Goal: Information Seeking & Learning: Compare options

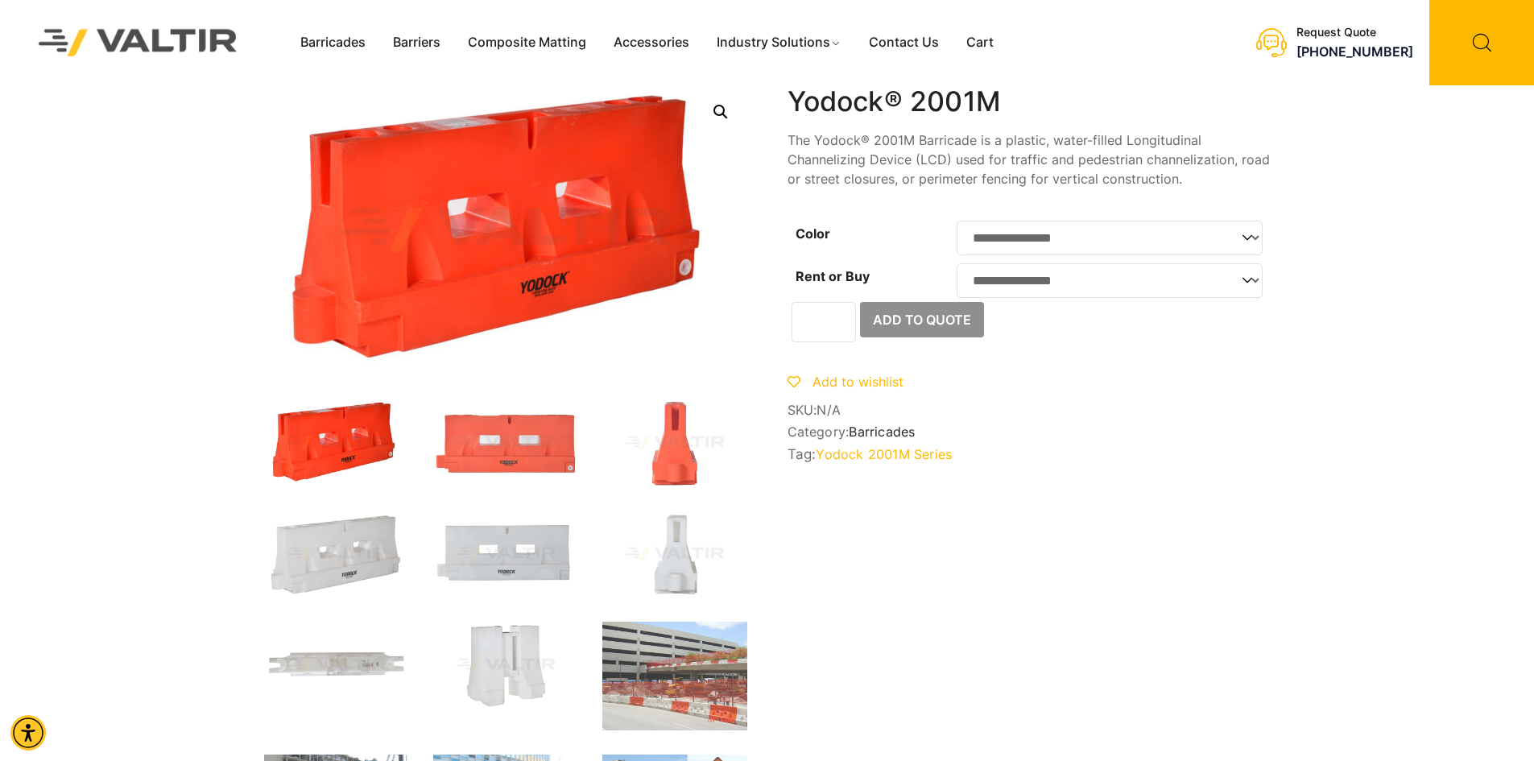
click at [1115, 292] on select "**********" at bounding box center [1110, 280] width 306 height 35
click at [957, 268] on select "**********" at bounding box center [1110, 280] width 306 height 35
select select "***"
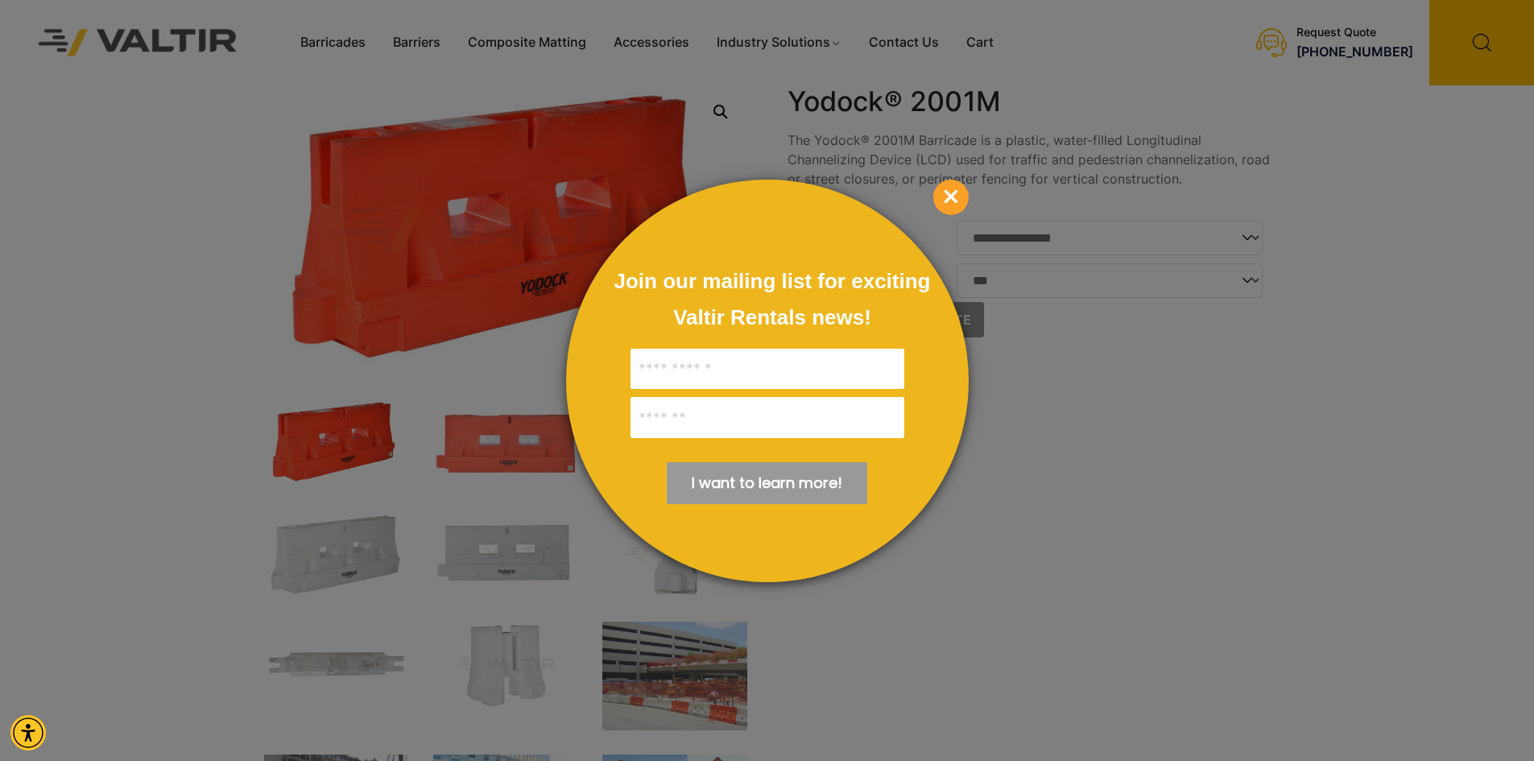
click at [958, 197] on span "×" at bounding box center [951, 197] width 35 height 35
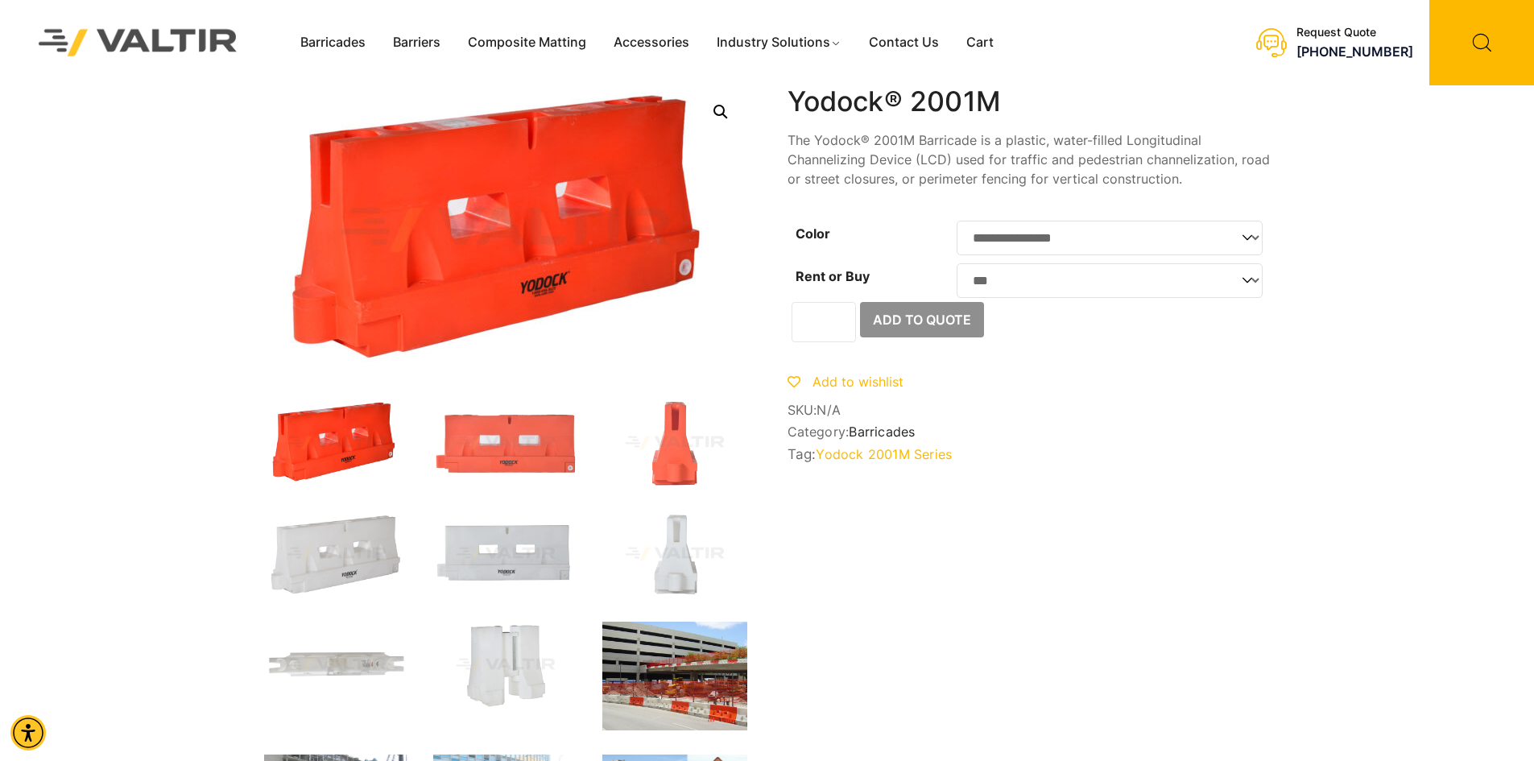
click at [698, 645] on img at bounding box center [674, 676] width 145 height 109
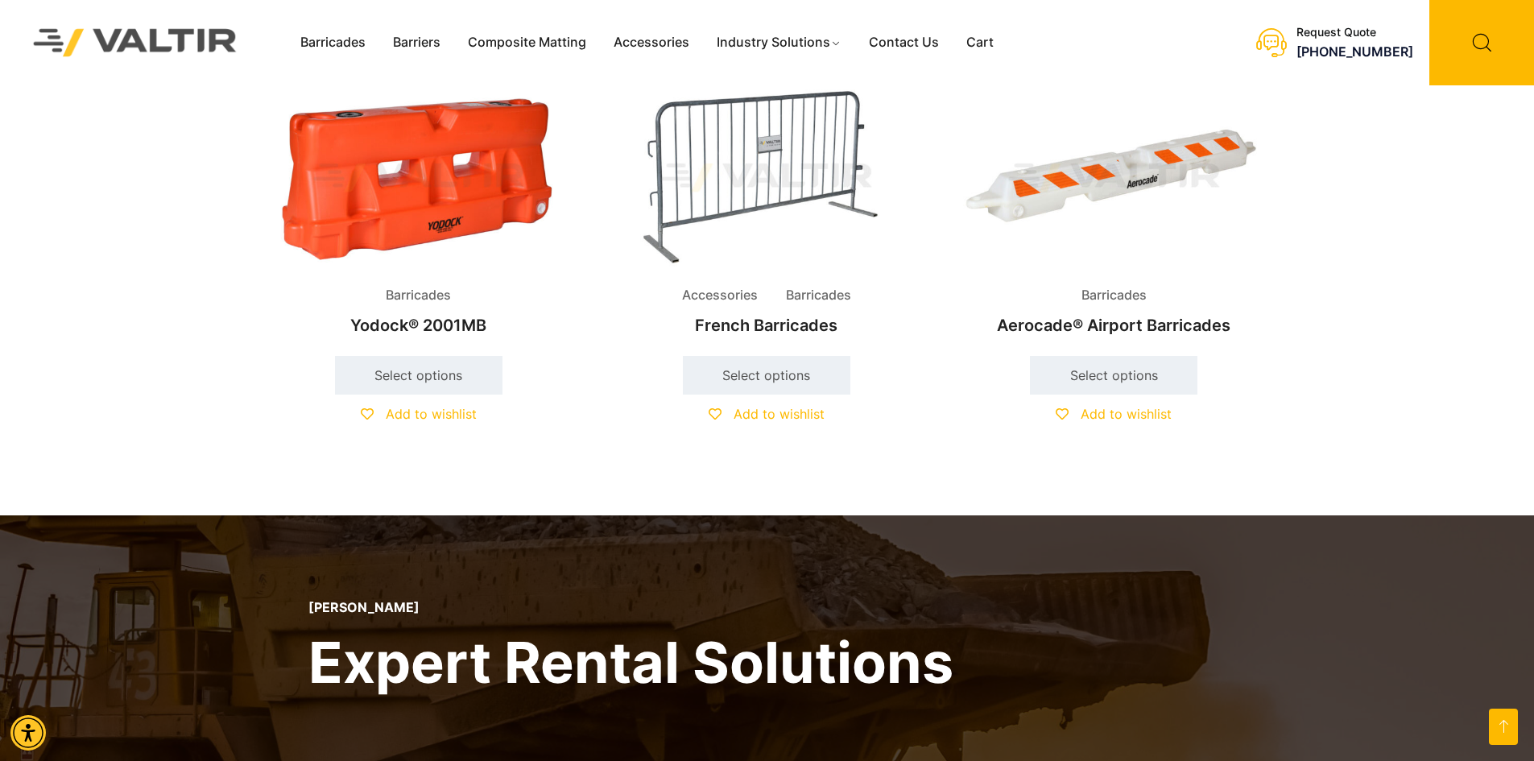
scroll to position [805, 0]
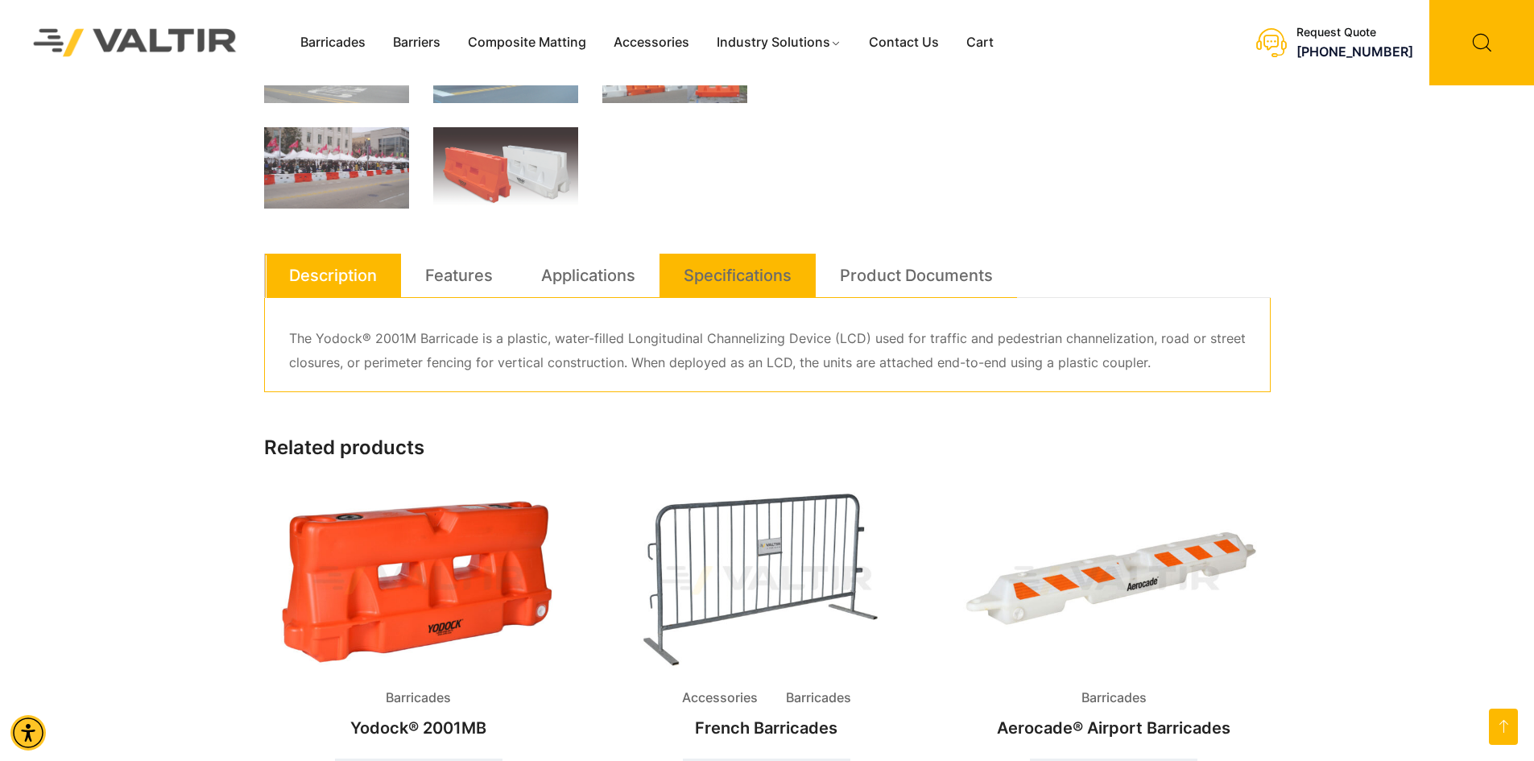
click at [735, 280] on link "Specifications" at bounding box center [738, 275] width 108 height 43
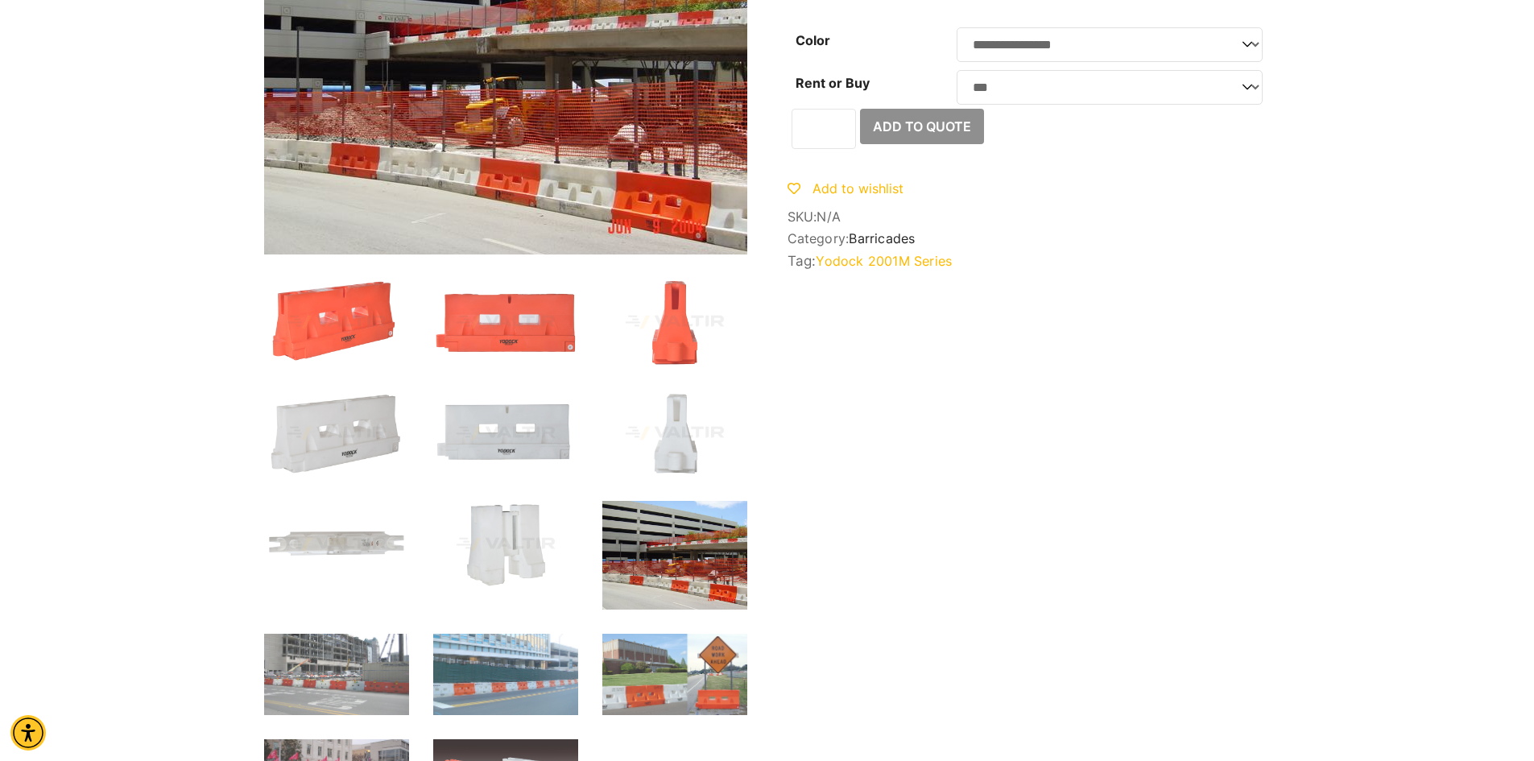
scroll to position [0, 0]
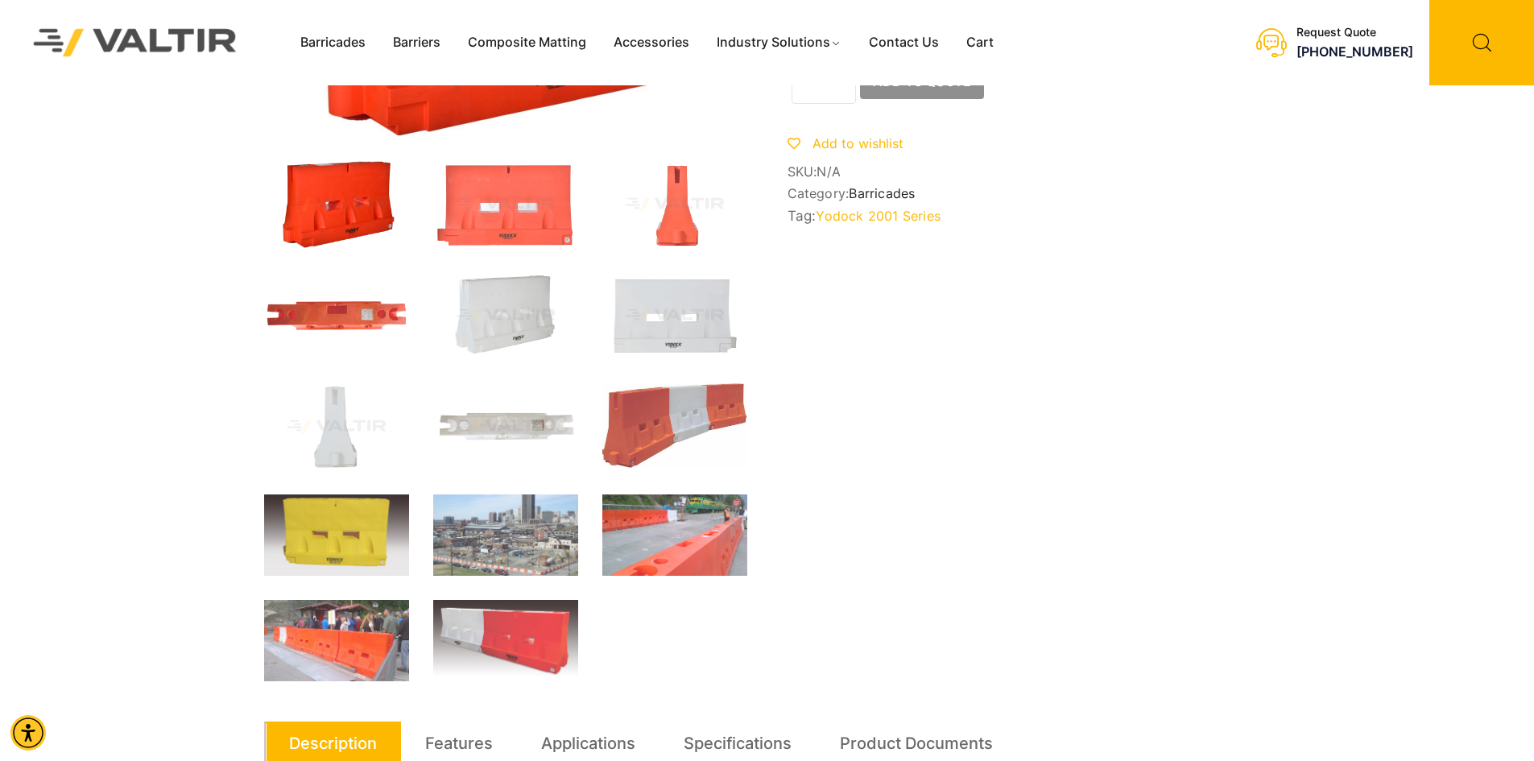
scroll to position [564, 0]
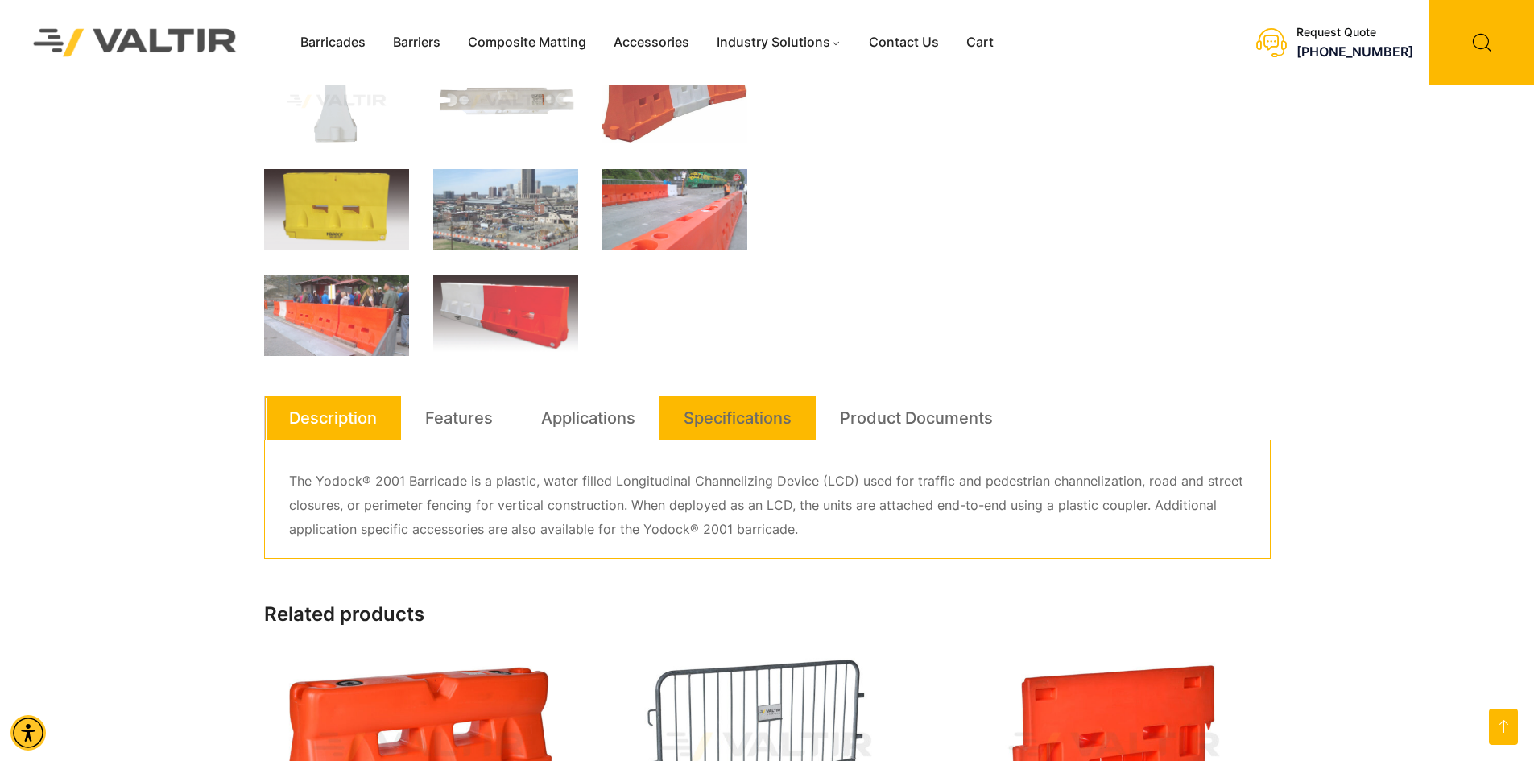
click at [742, 412] on link "Specifications" at bounding box center [738, 417] width 108 height 43
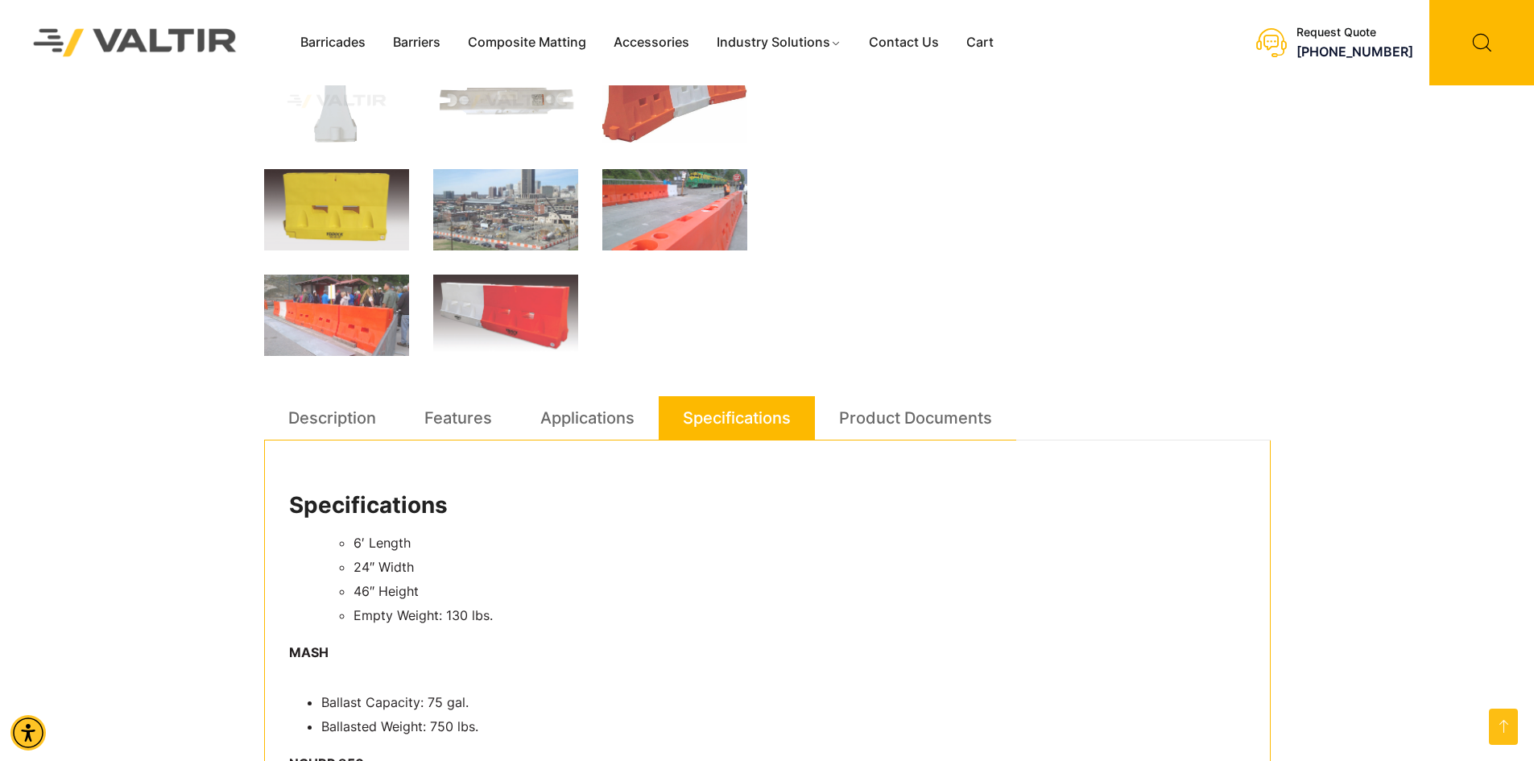
scroll to position [0, 0]
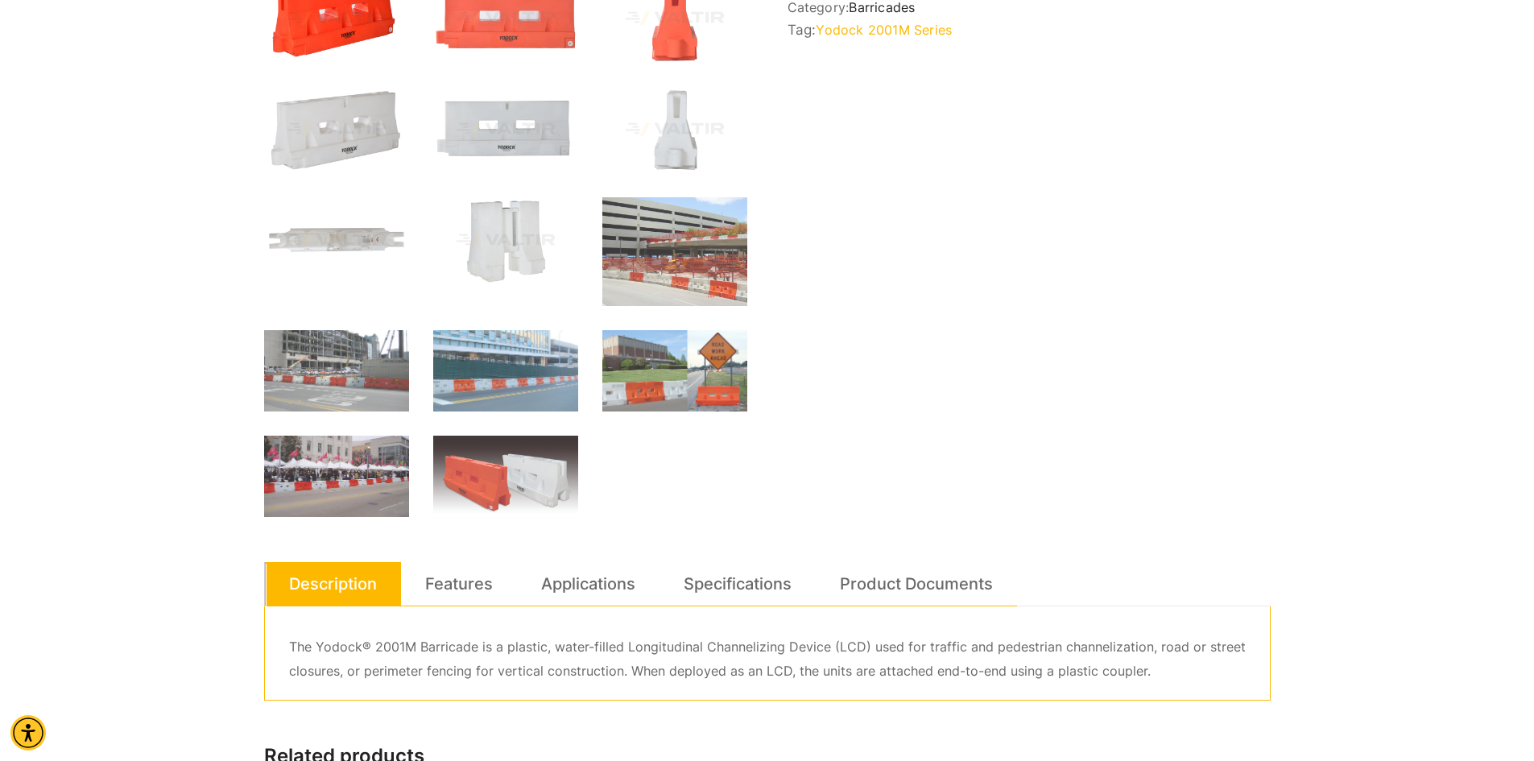
scroll to position [725, 0]
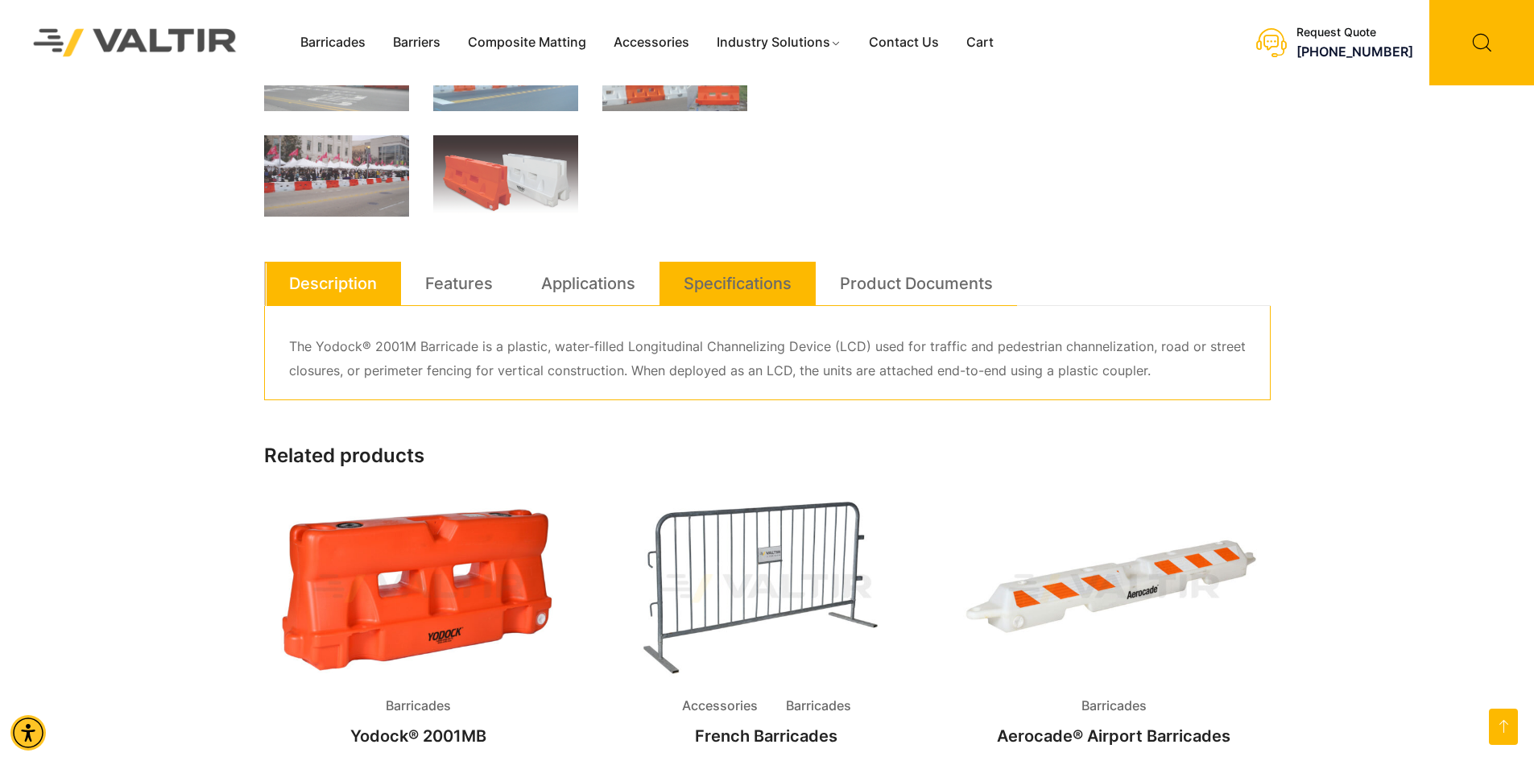
click at [732, 301] on link "Specifications" at bounding box center [738, 283] width 108 height 43
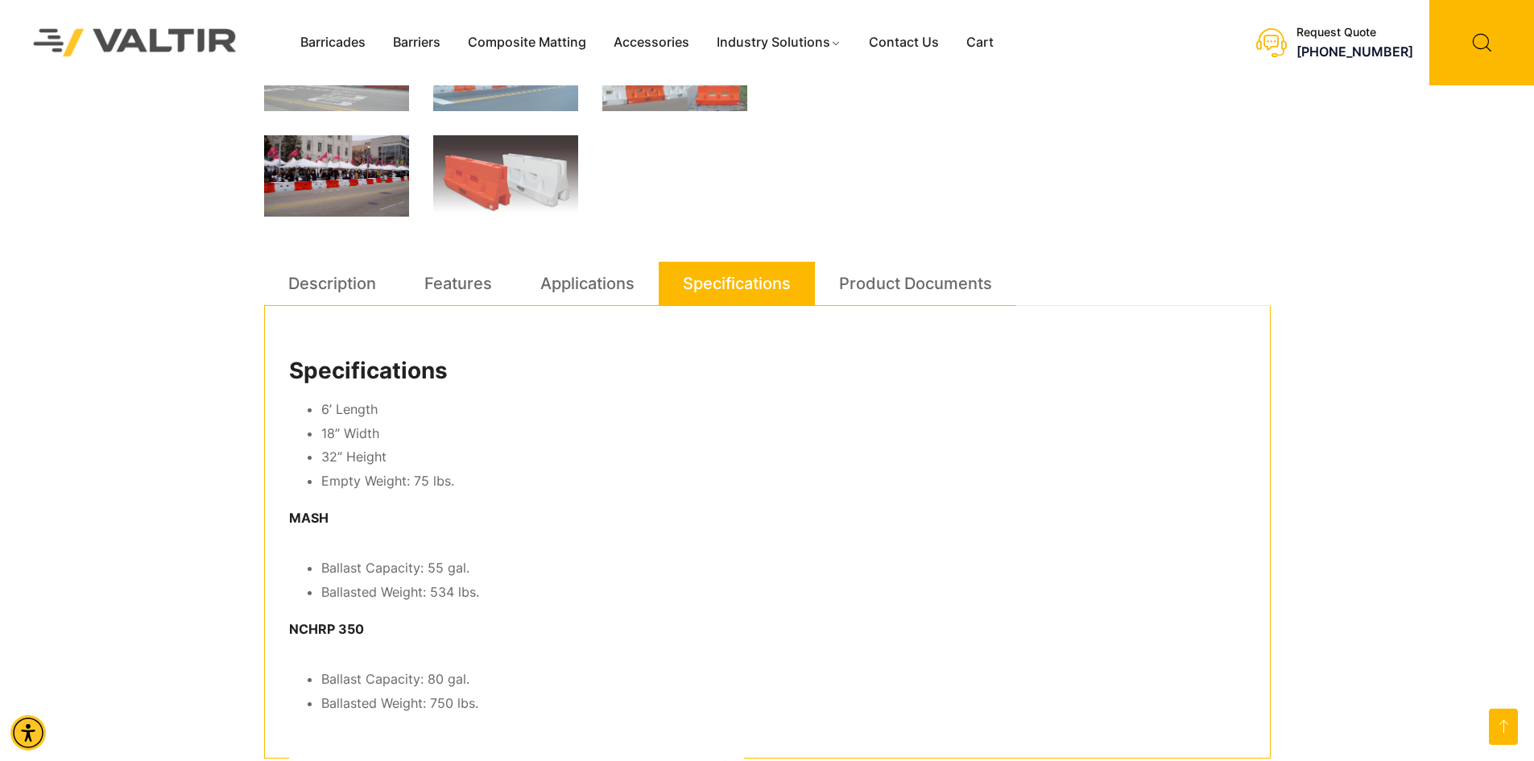
click at [371, 207] on img at bounding box center [336, 175] width 145 height 81
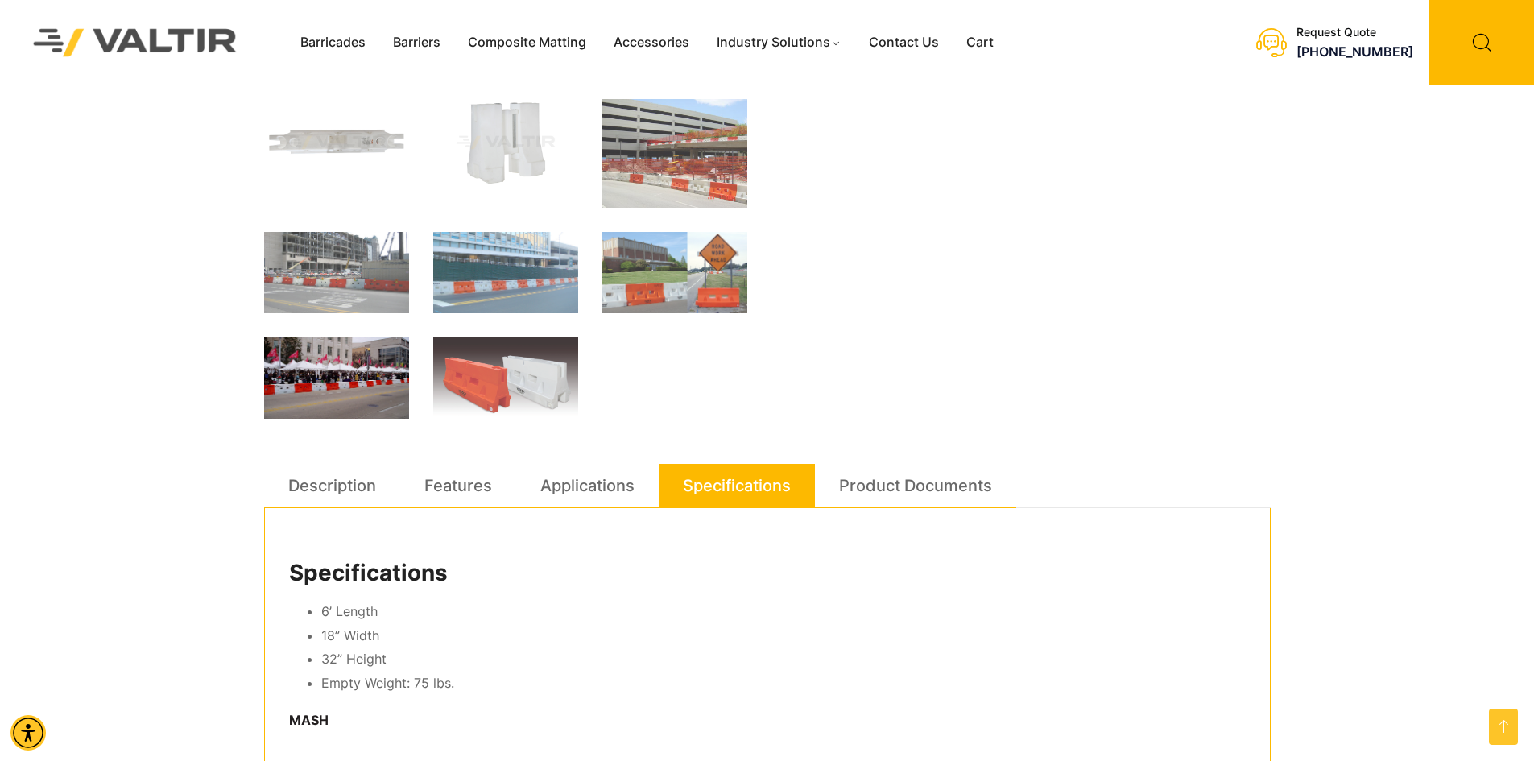
scroll to position [223, 0]
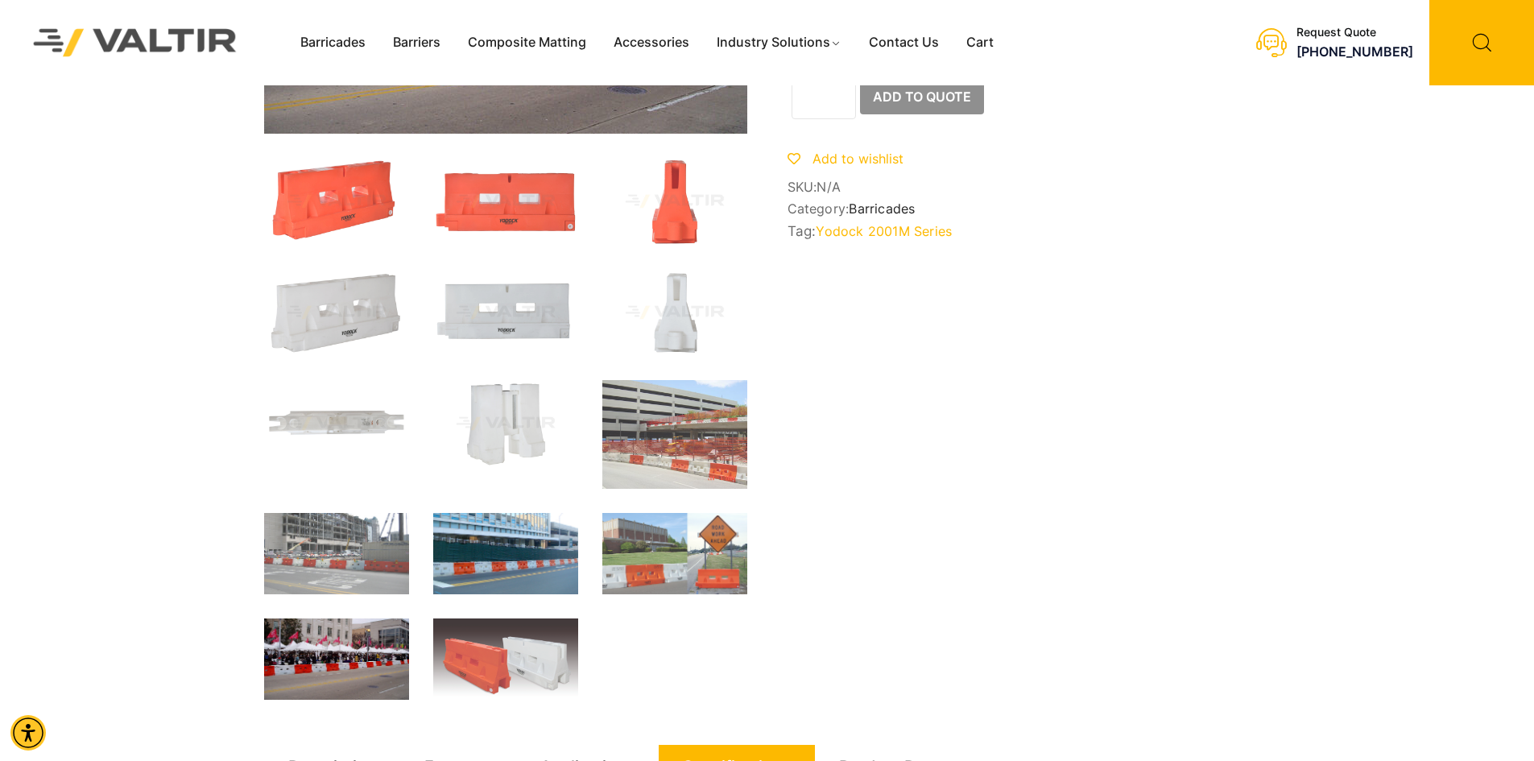
click at [506, 548] on img at bounding box center [505, 553] width 145 height 81
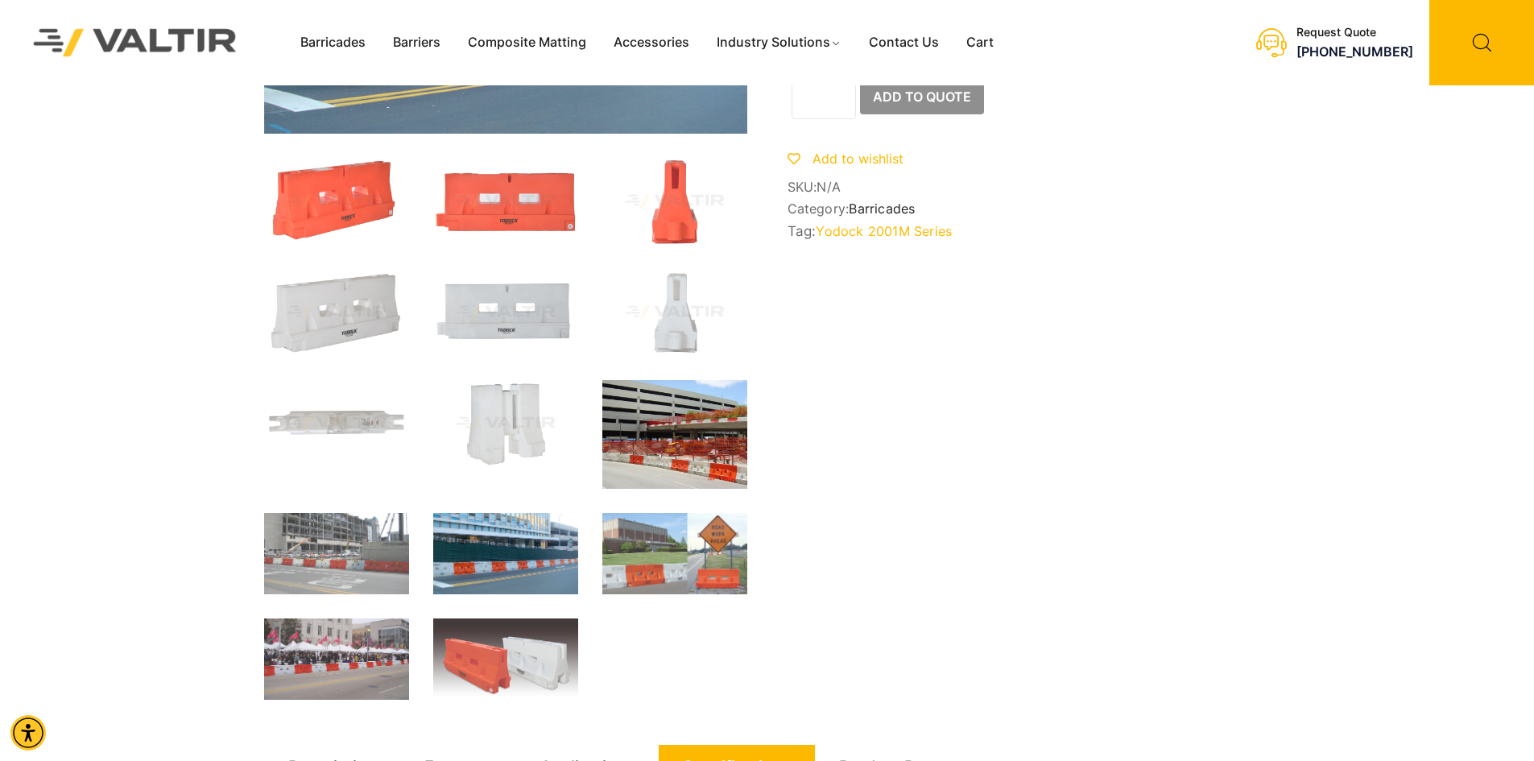
click at [644, 471] on img at bounding box center [674, 434] width 145 height 109
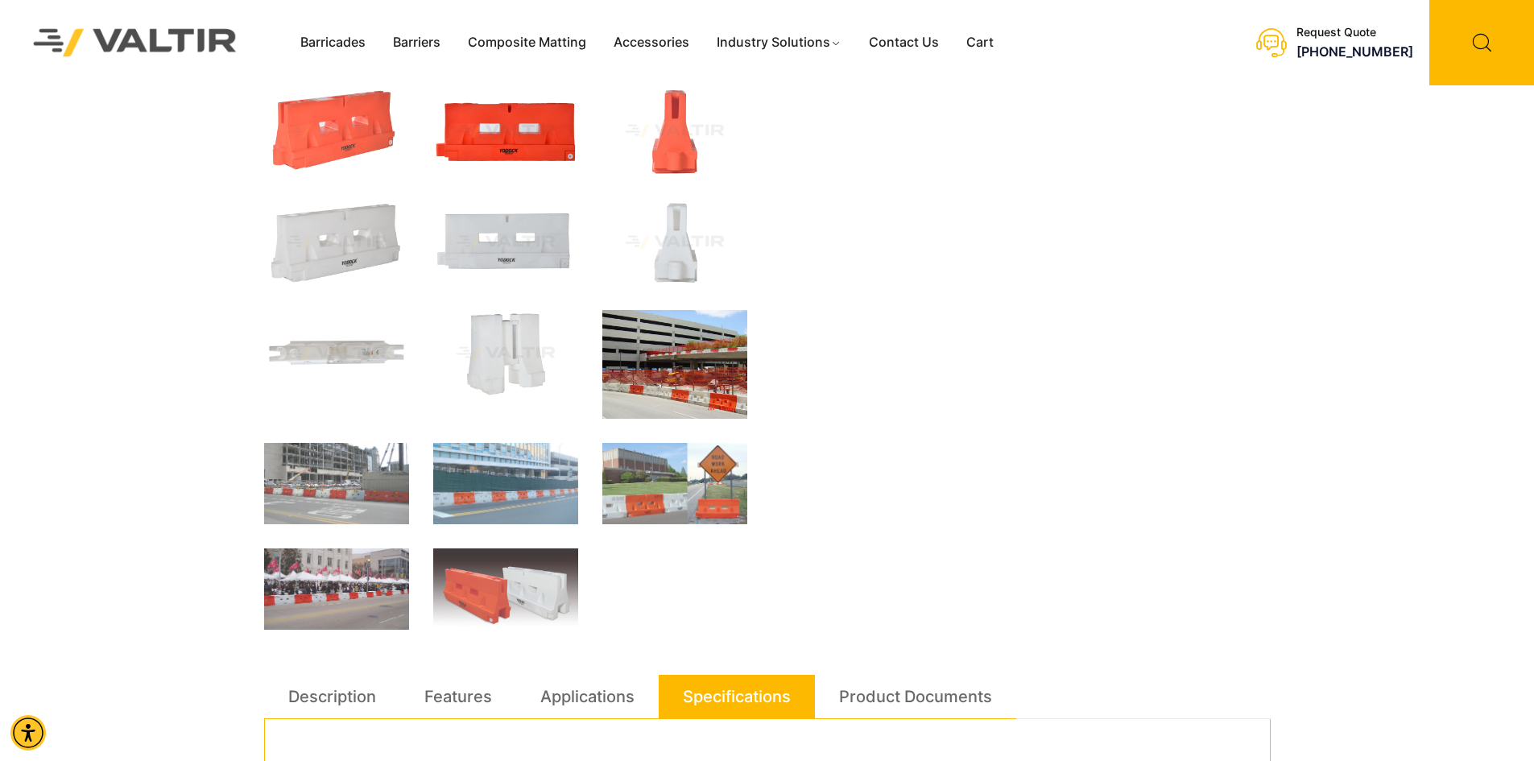
scroll to position [465, 0]
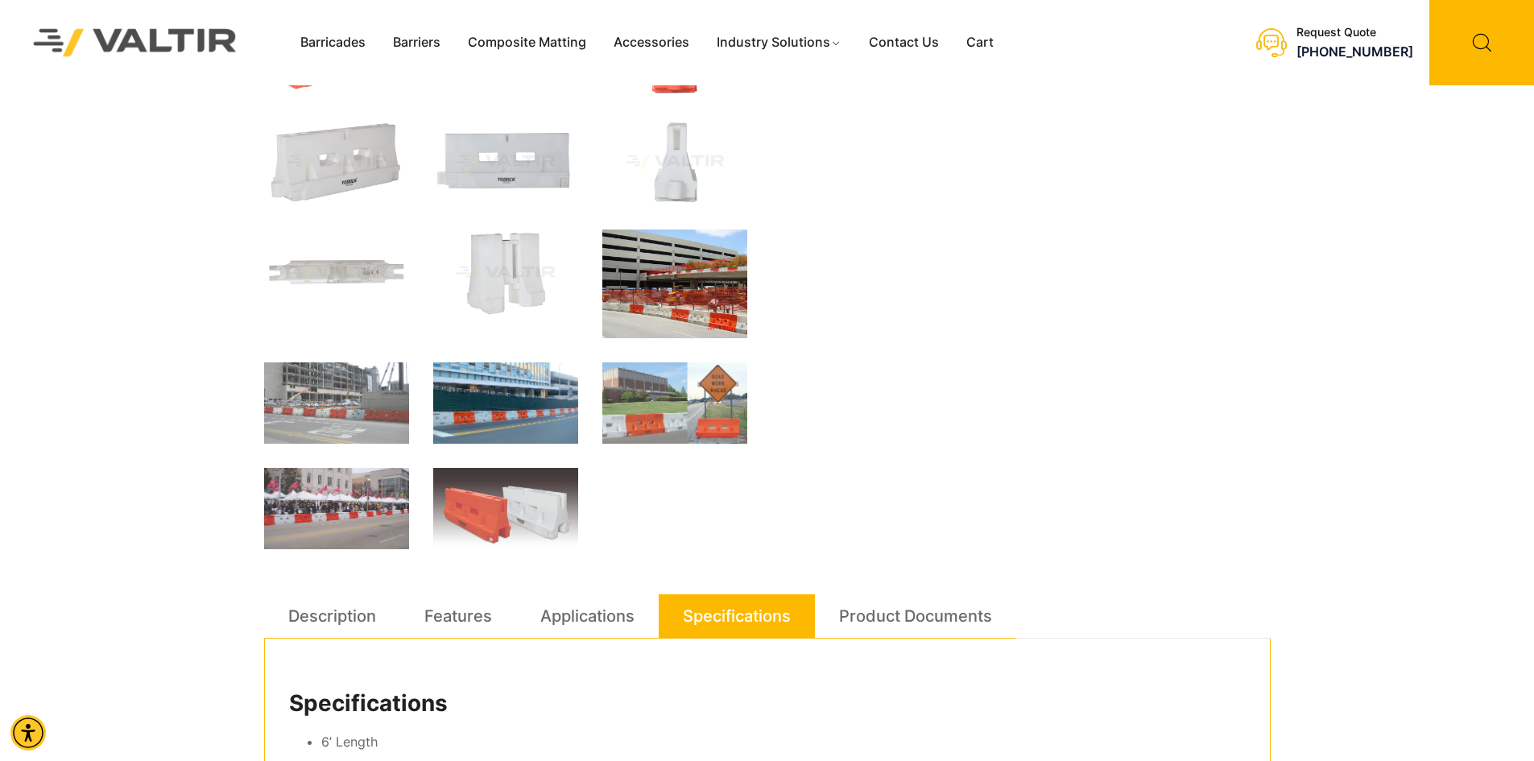
click at [509, 411] on img at bounding box center [505, 402] width 145 height 81
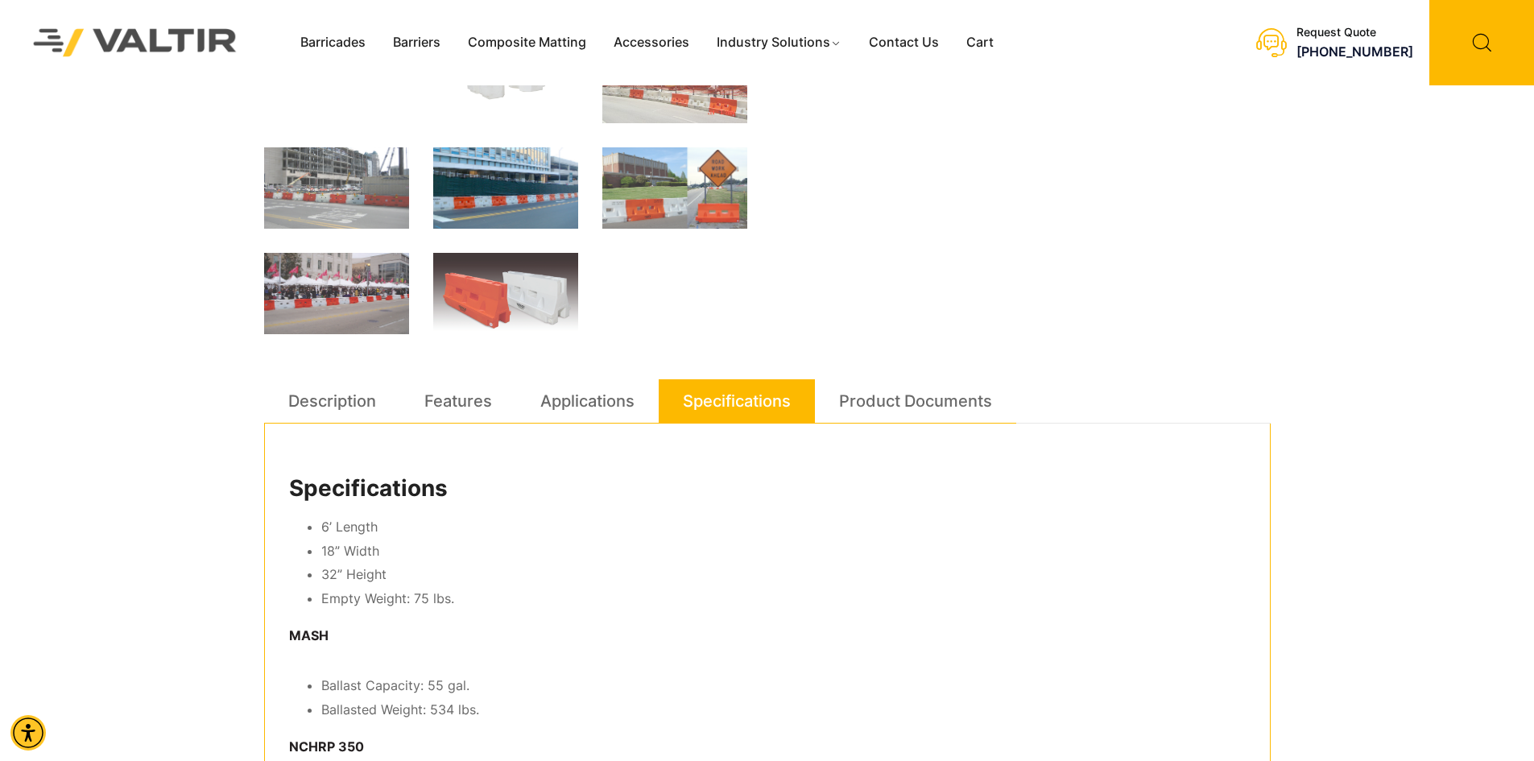
scroll to position [886, 0]
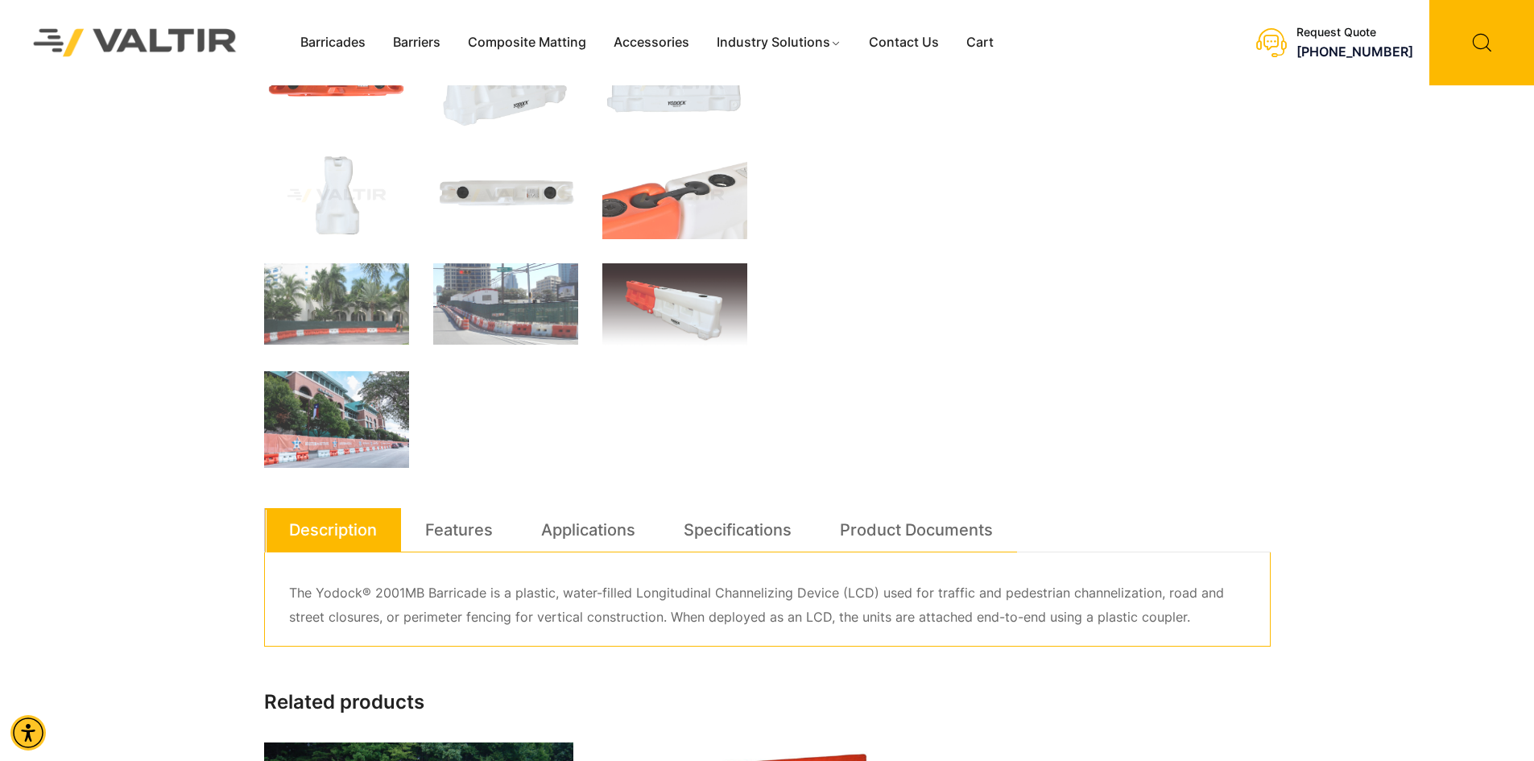
scroll to position [725, 0]
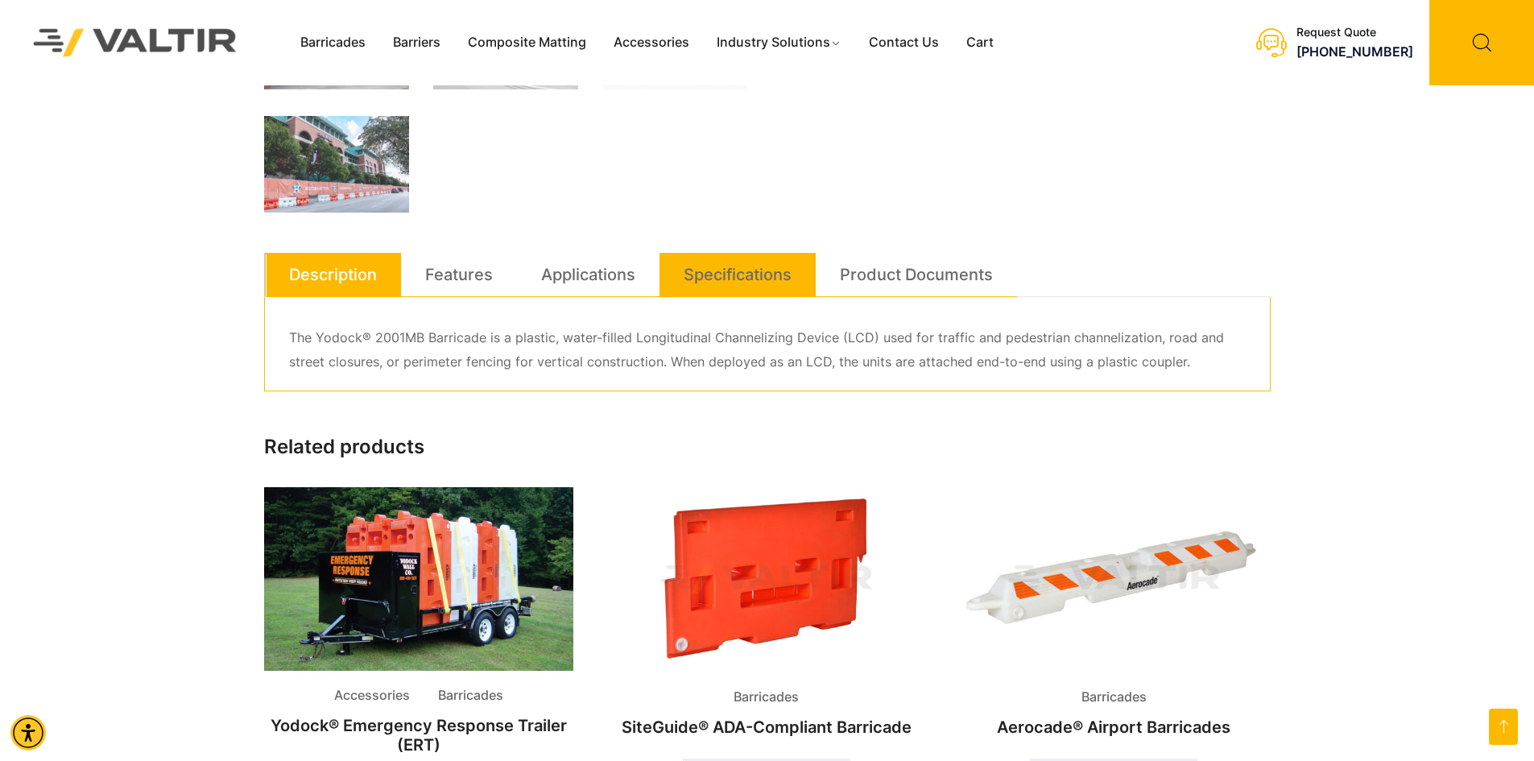
click at [719, 281] on link "Specifications" at bounding box center [738, 274] width 108 height 43
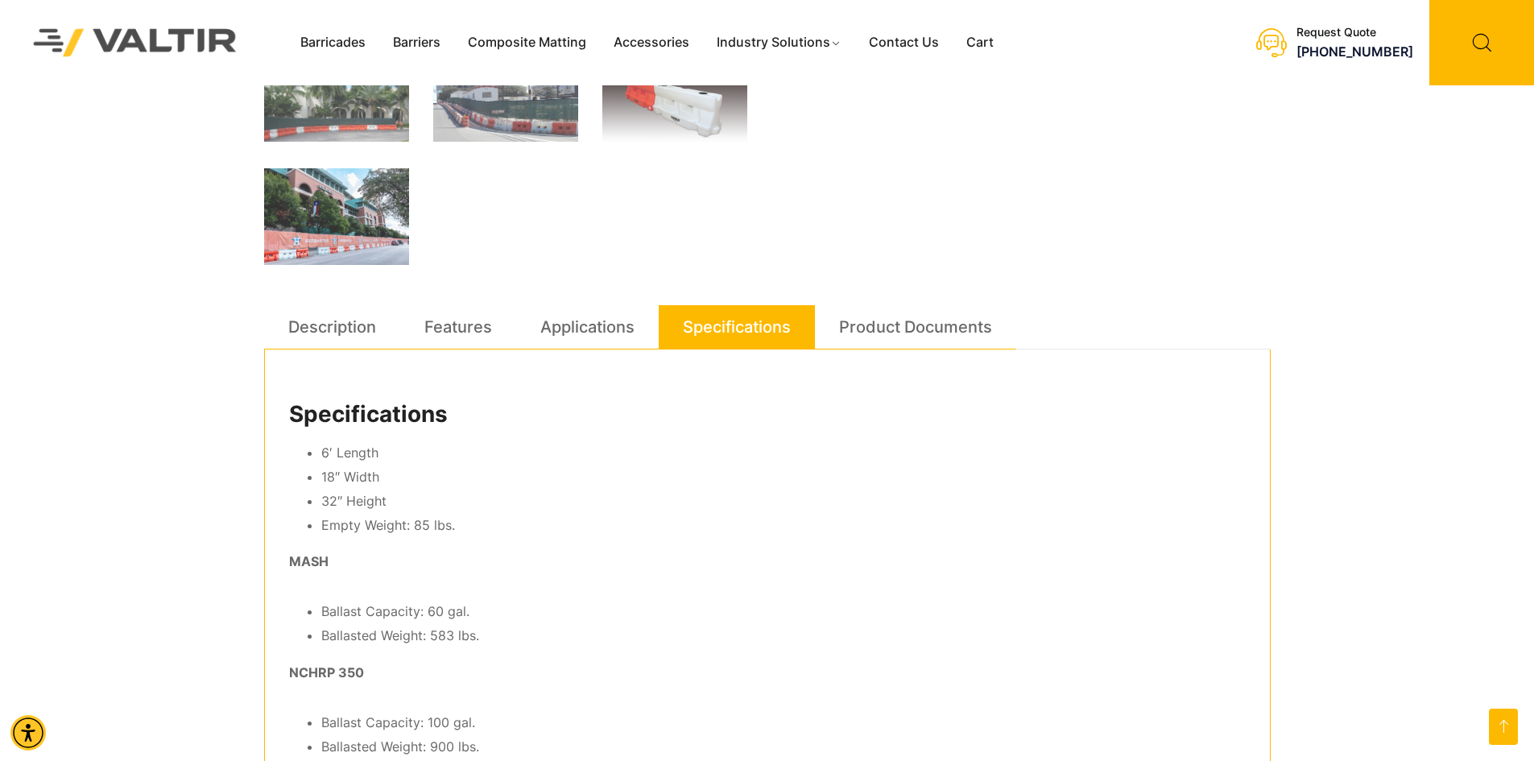
scroll to position [644, 0]
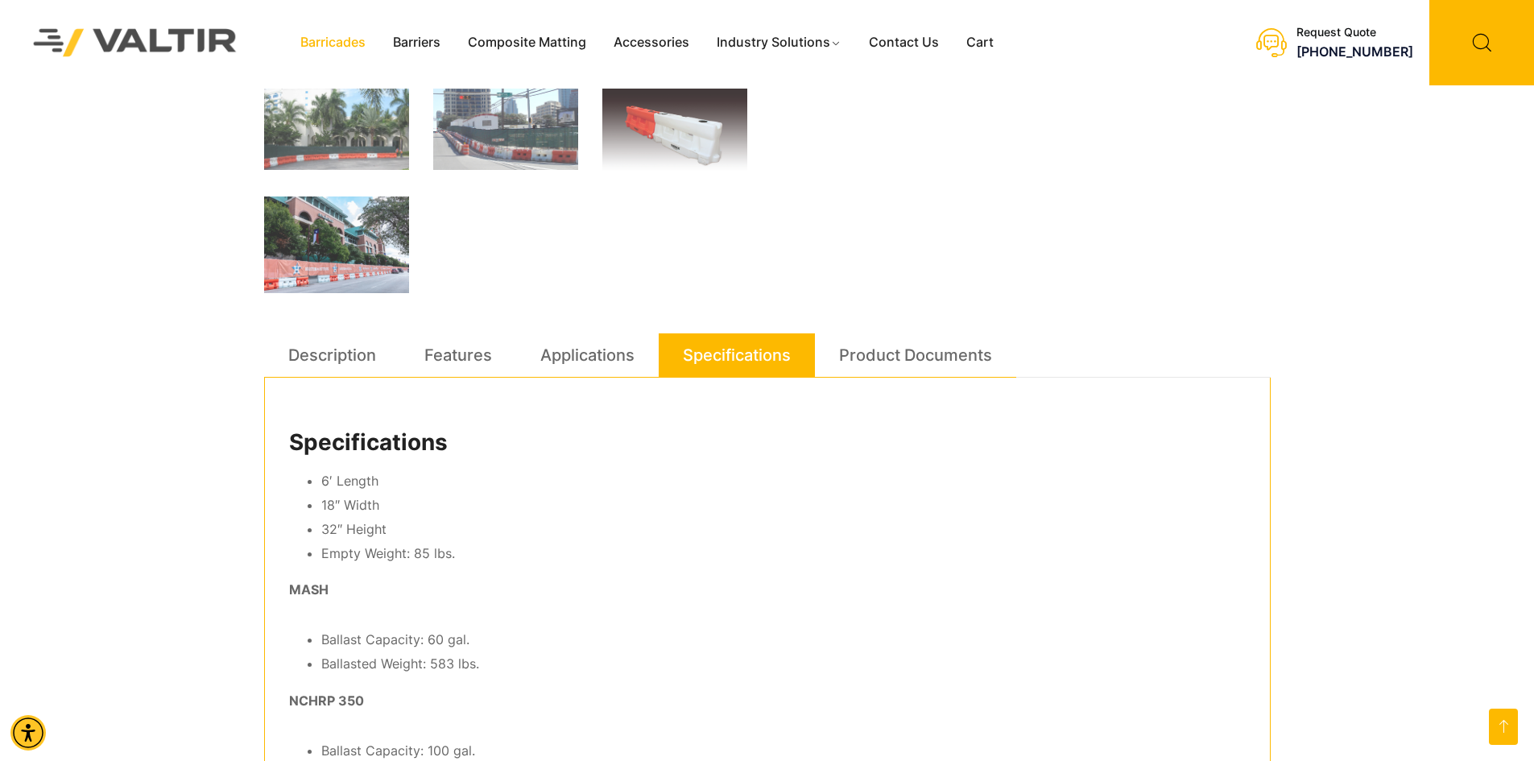
click at [357, 46] on link "Barricades" at bounding box center [333, 43] width 93 height 24
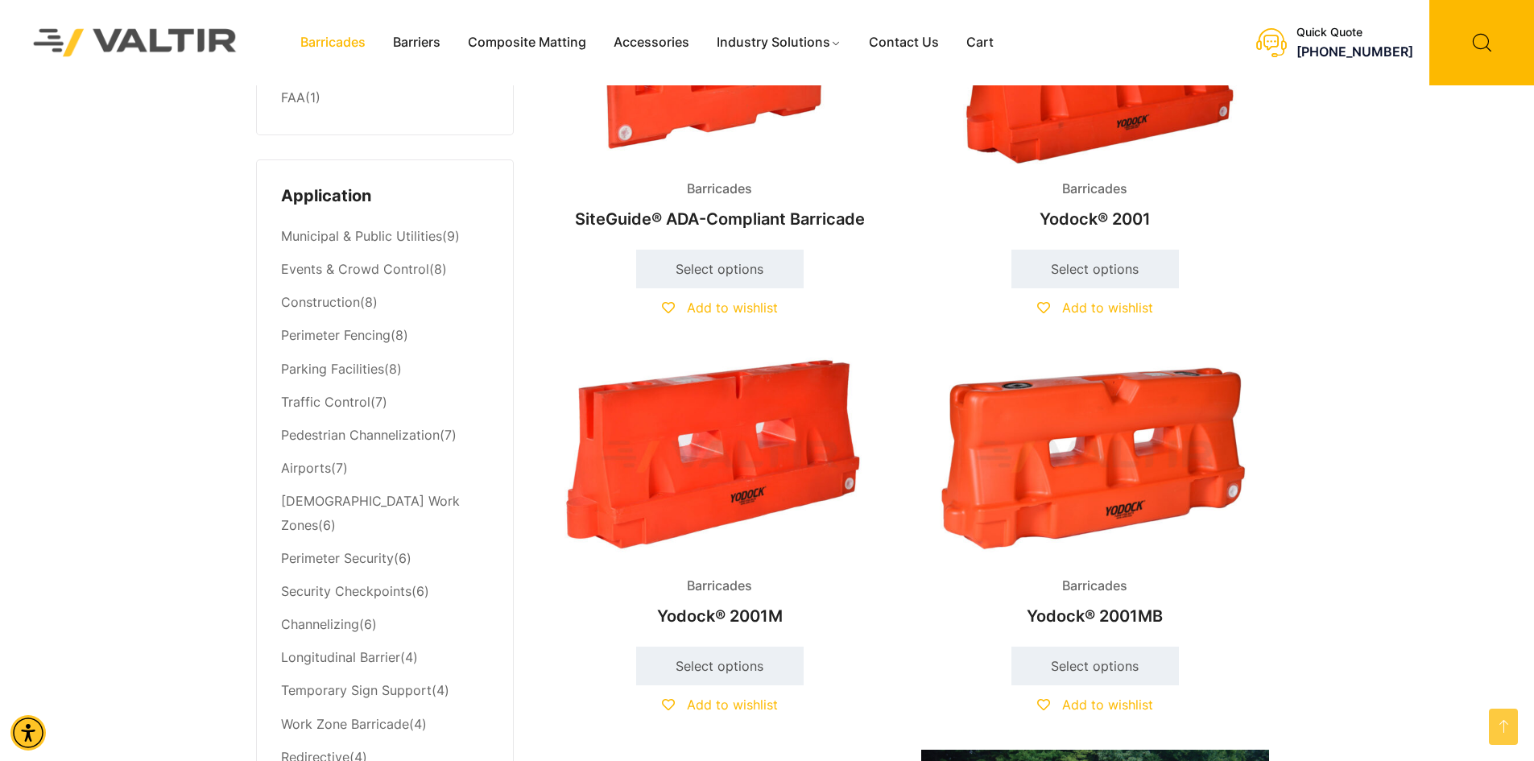
scroll to position [644, 0]
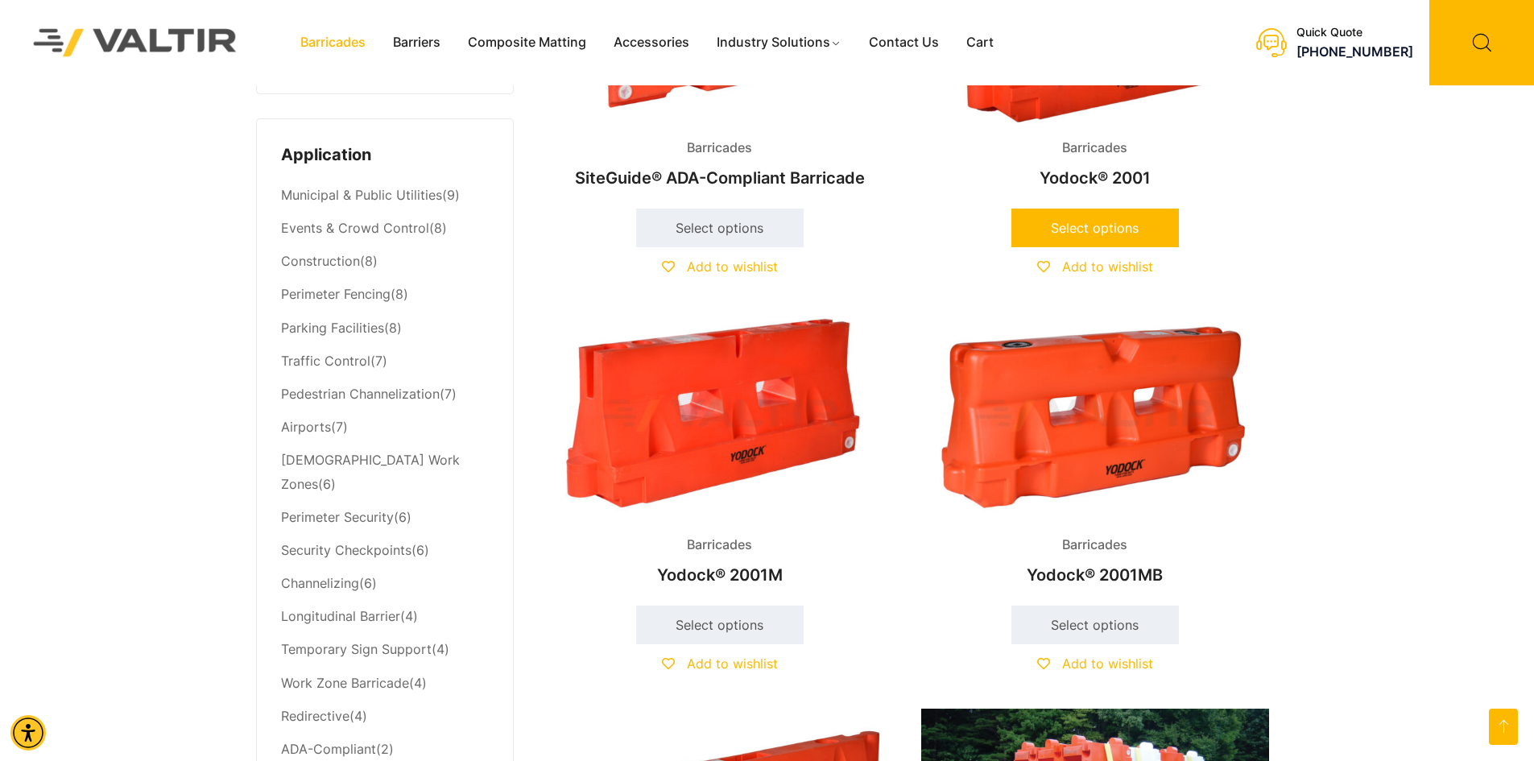
click at [1101, 234] on link "Select options" at bounding box center [1096, 228] width 168 height 39
click at [763, 569] on h2 "Yodock® 2001M" at bounding box center [720, 574] width 348 height 35
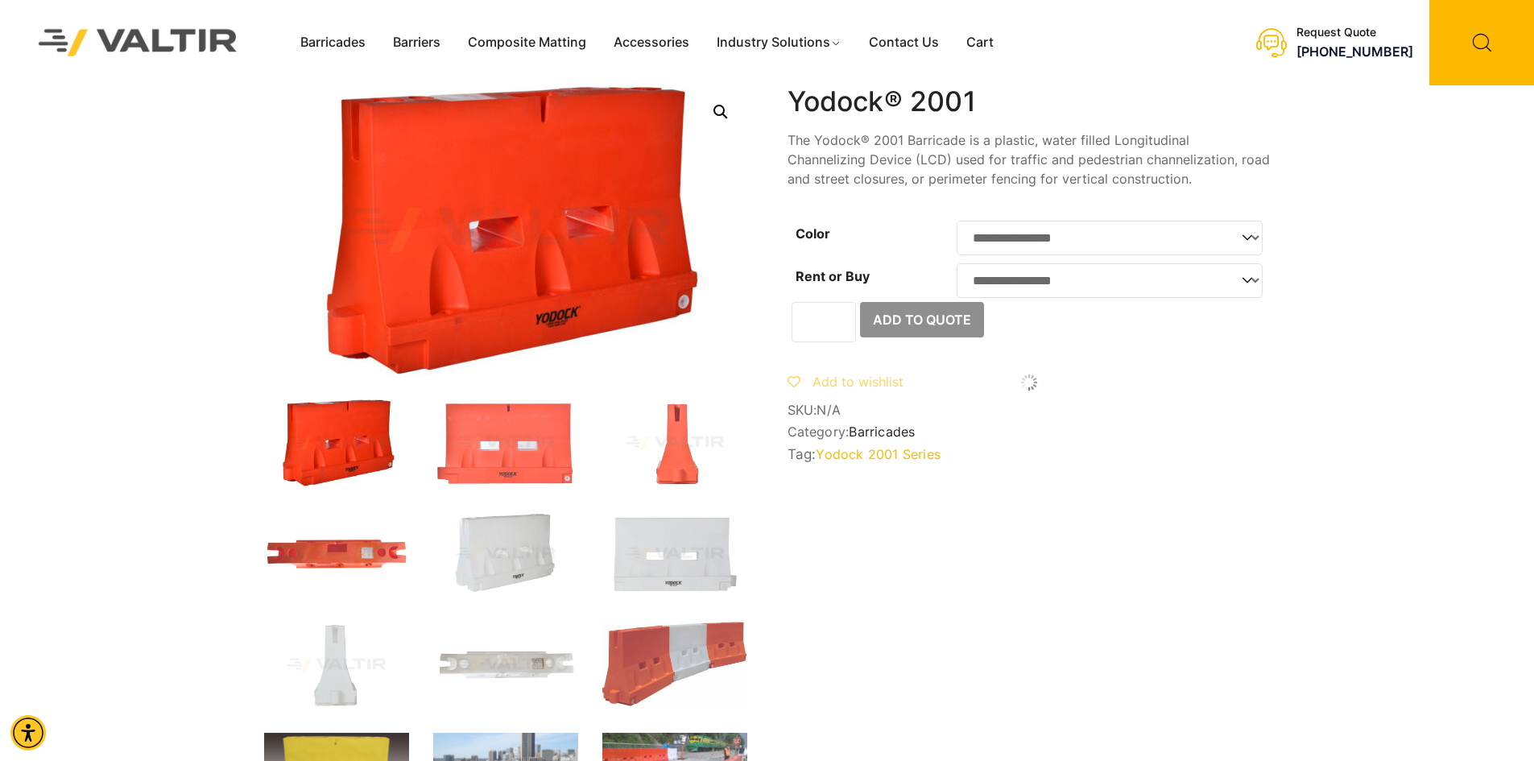
scroll to position [644, 0]
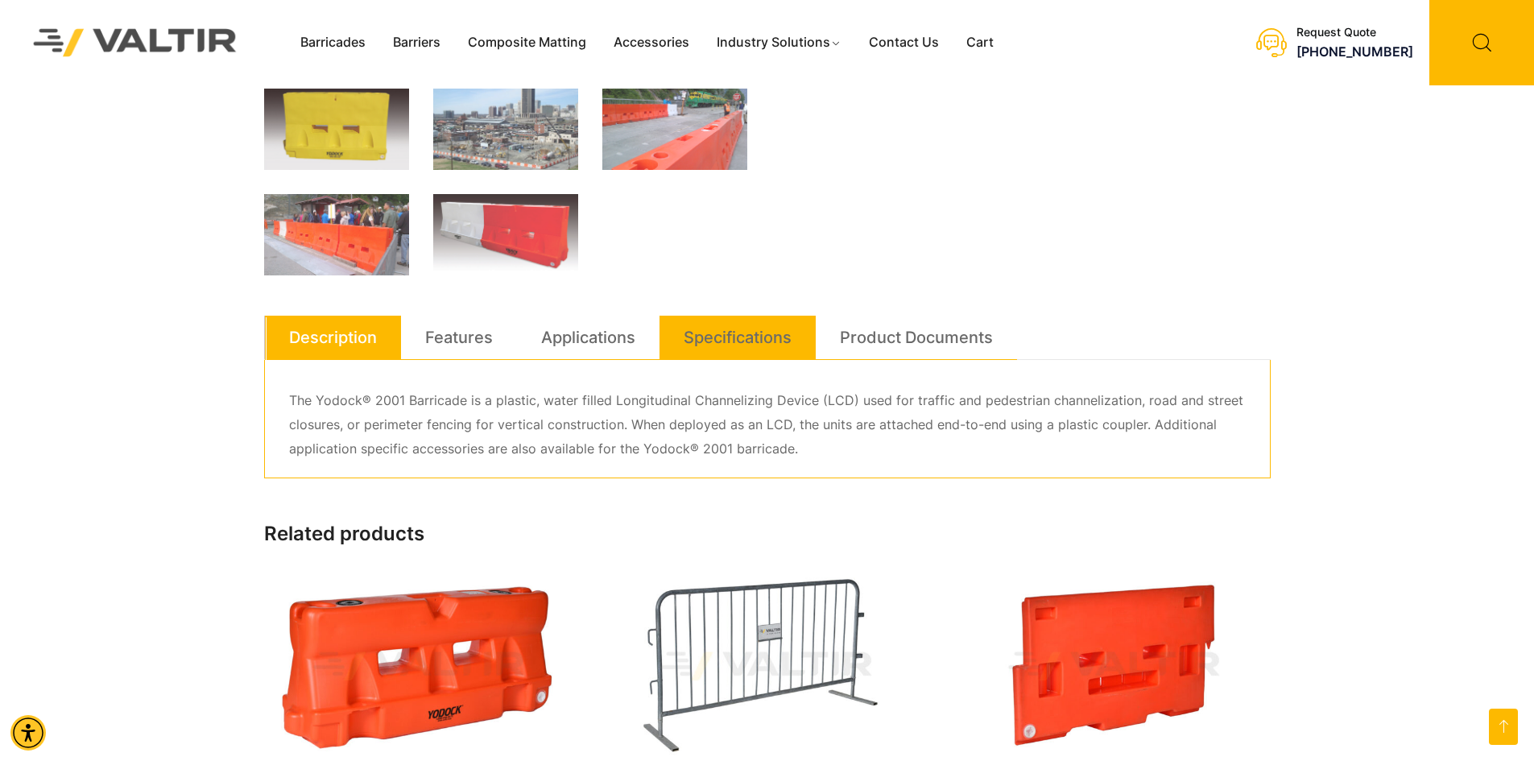
click at [743, 346] on link "Specifications" at bounding box center [738, 337] width 108 height 43
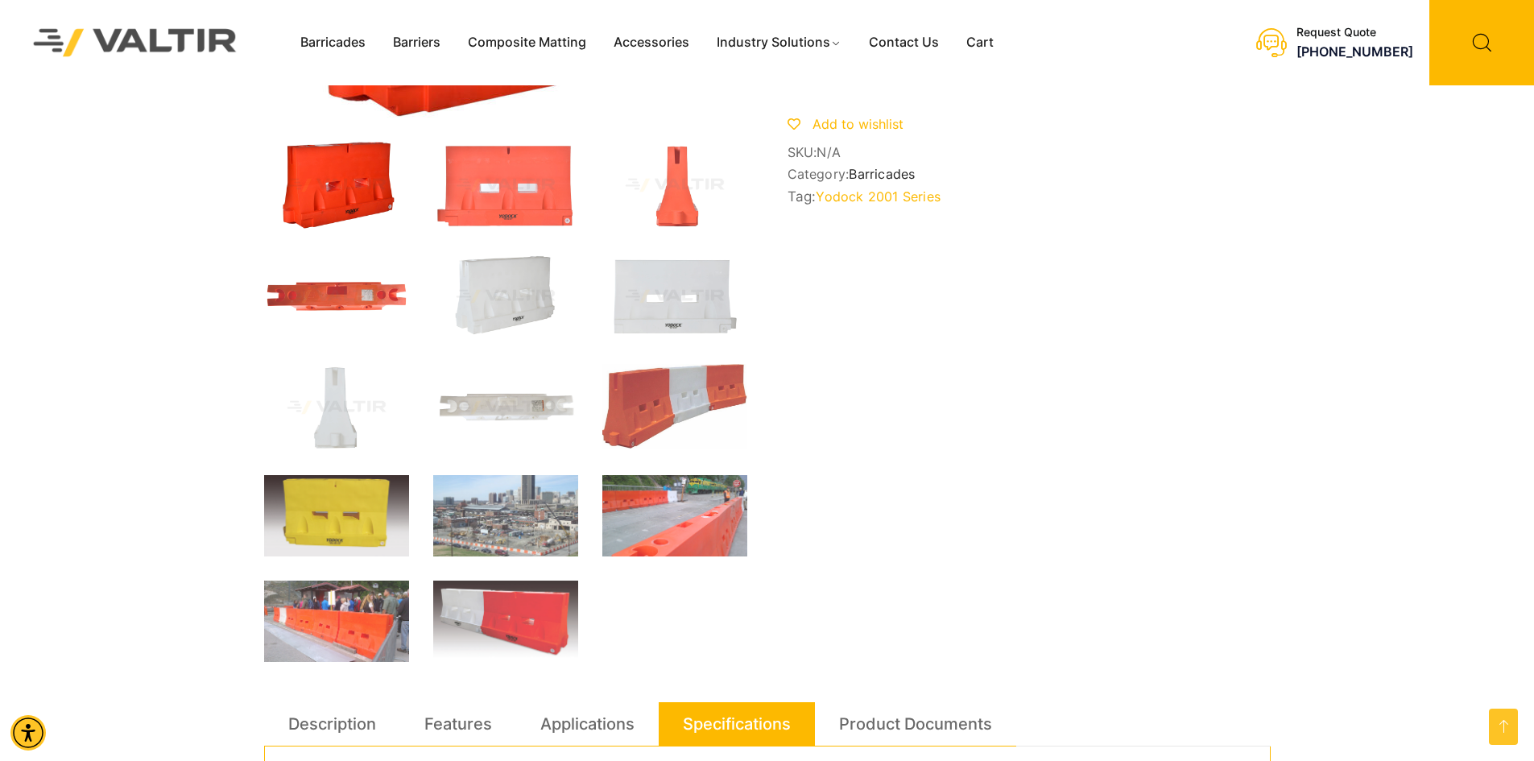
scroll to position [0, 0]
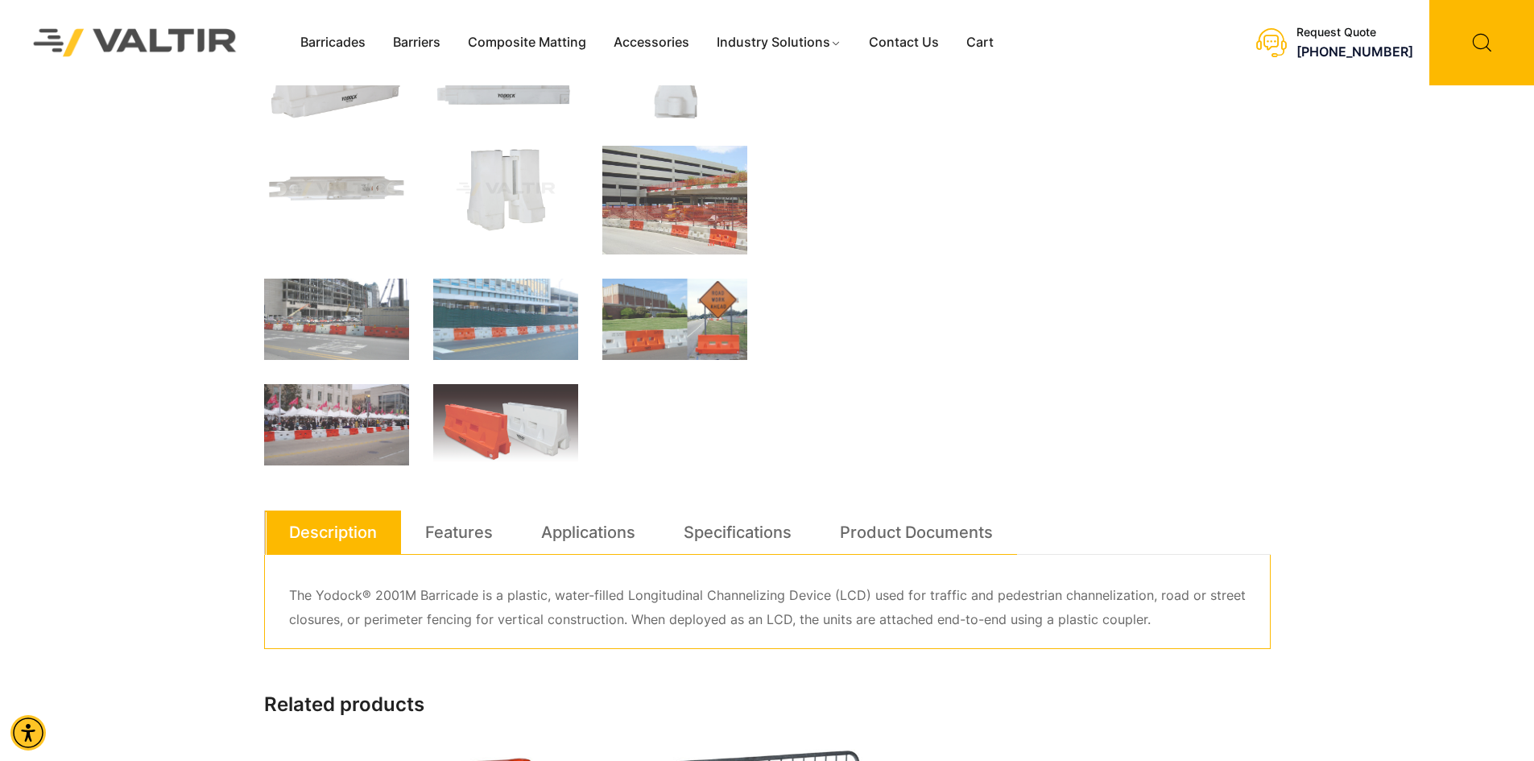
scroll to position [644, 0]
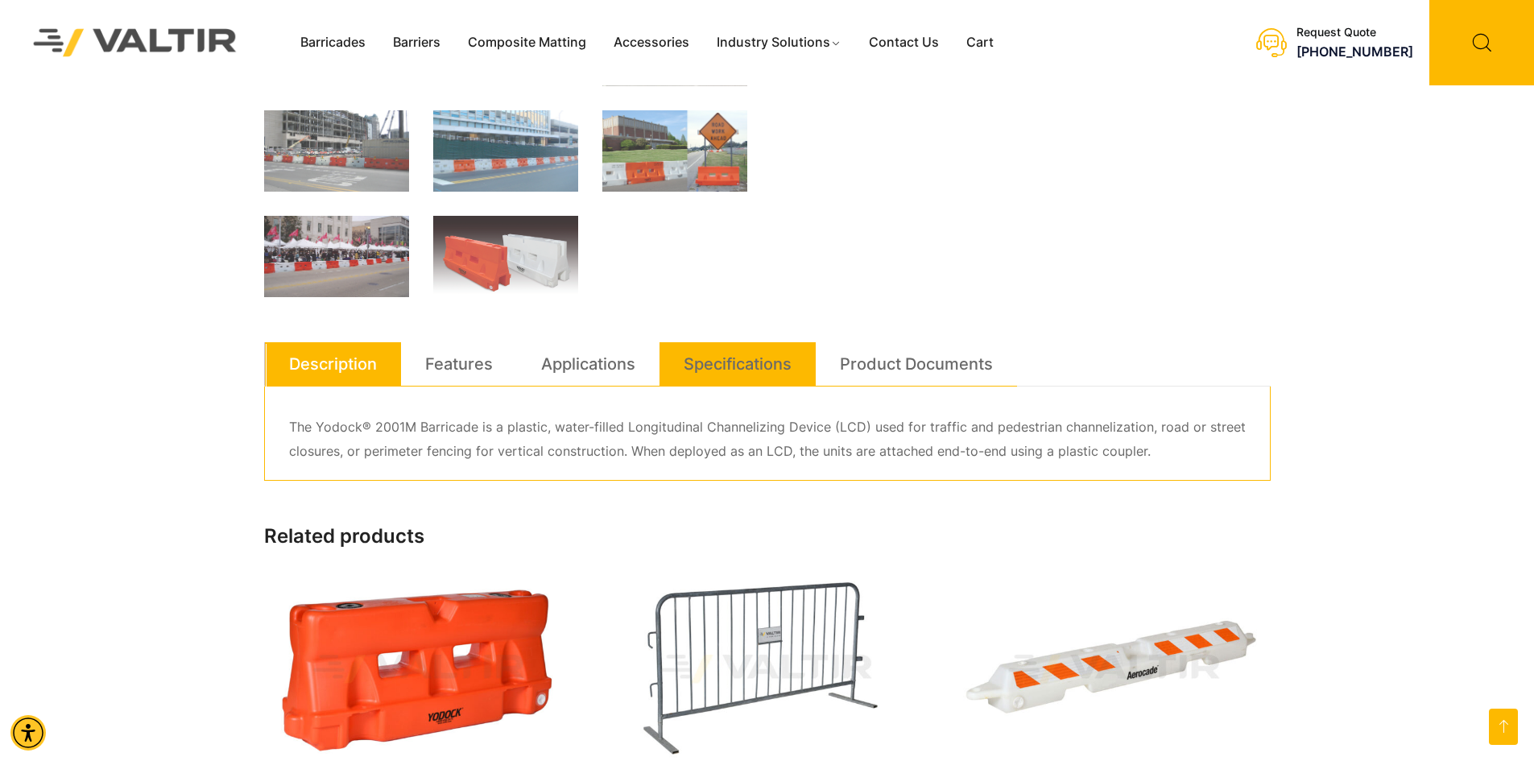
click at [734, 376] on link "Specifications" at bounding box center [738, 363] width 108 height 43
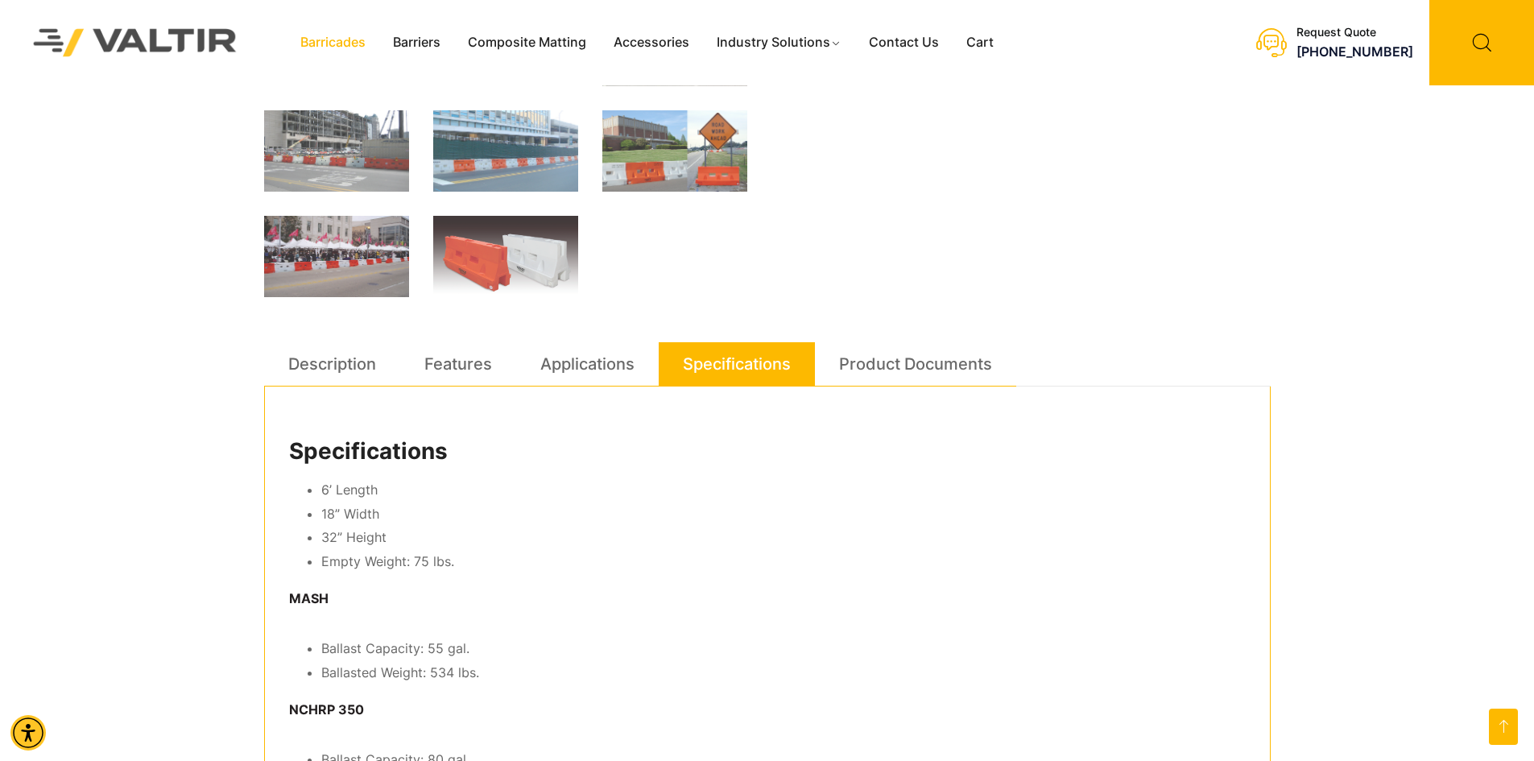
click at [322, 35] on link "Barricades" at bounding box center [333, 43] width 93 height 24
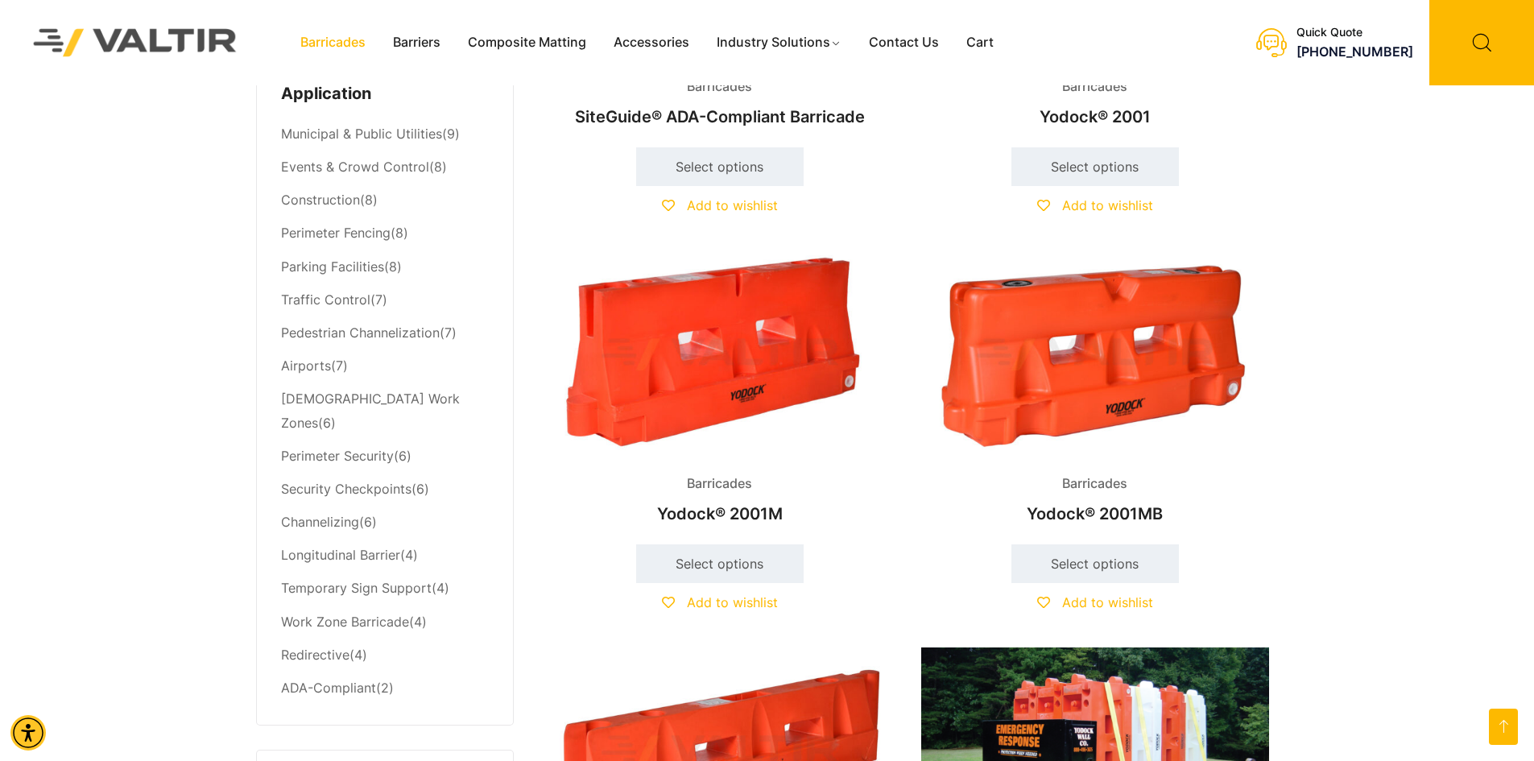
scroll to position [725, 0]
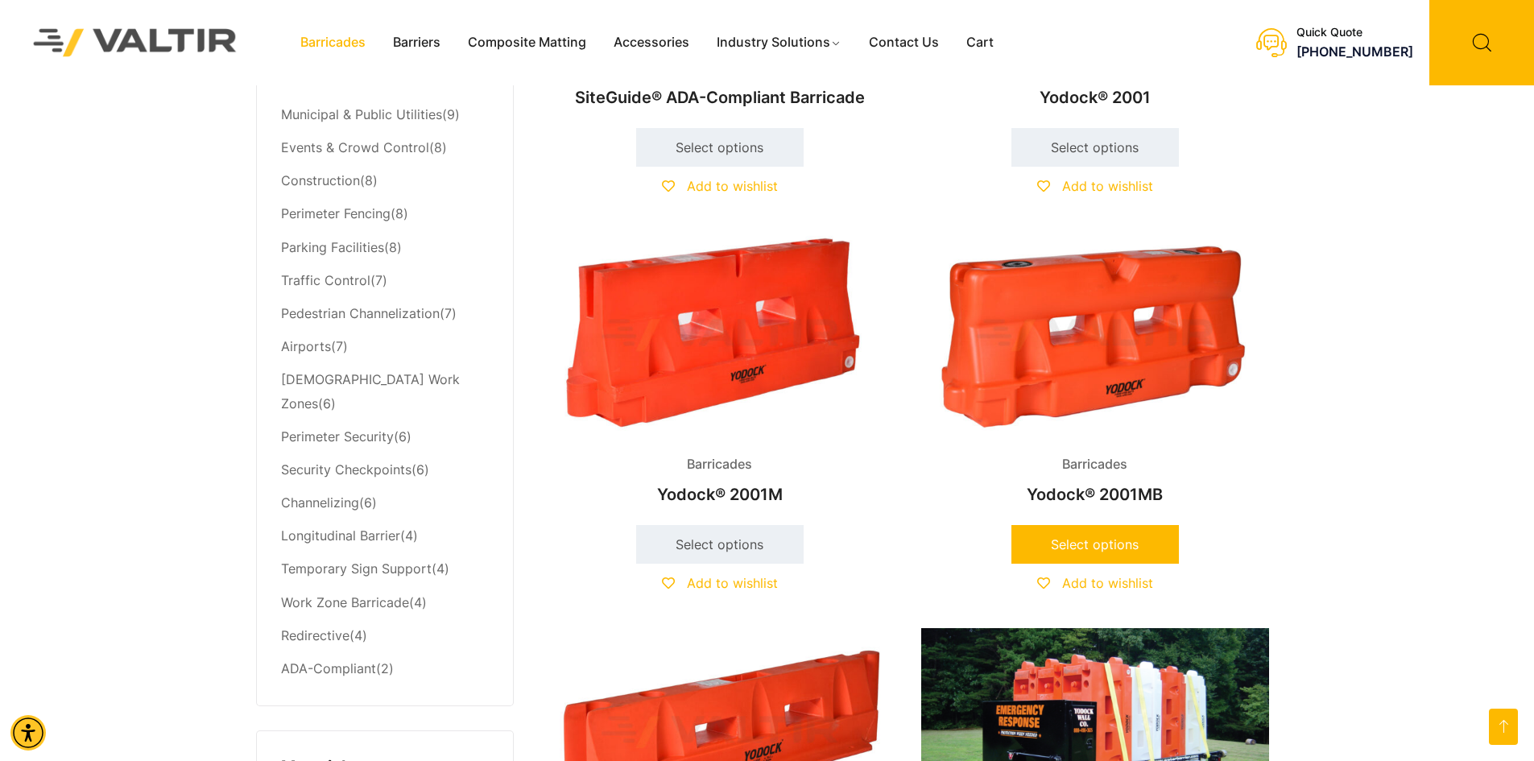
click at [1087, 534] on link "Select options" at bounding box center [1096, 544] width 168 height 39
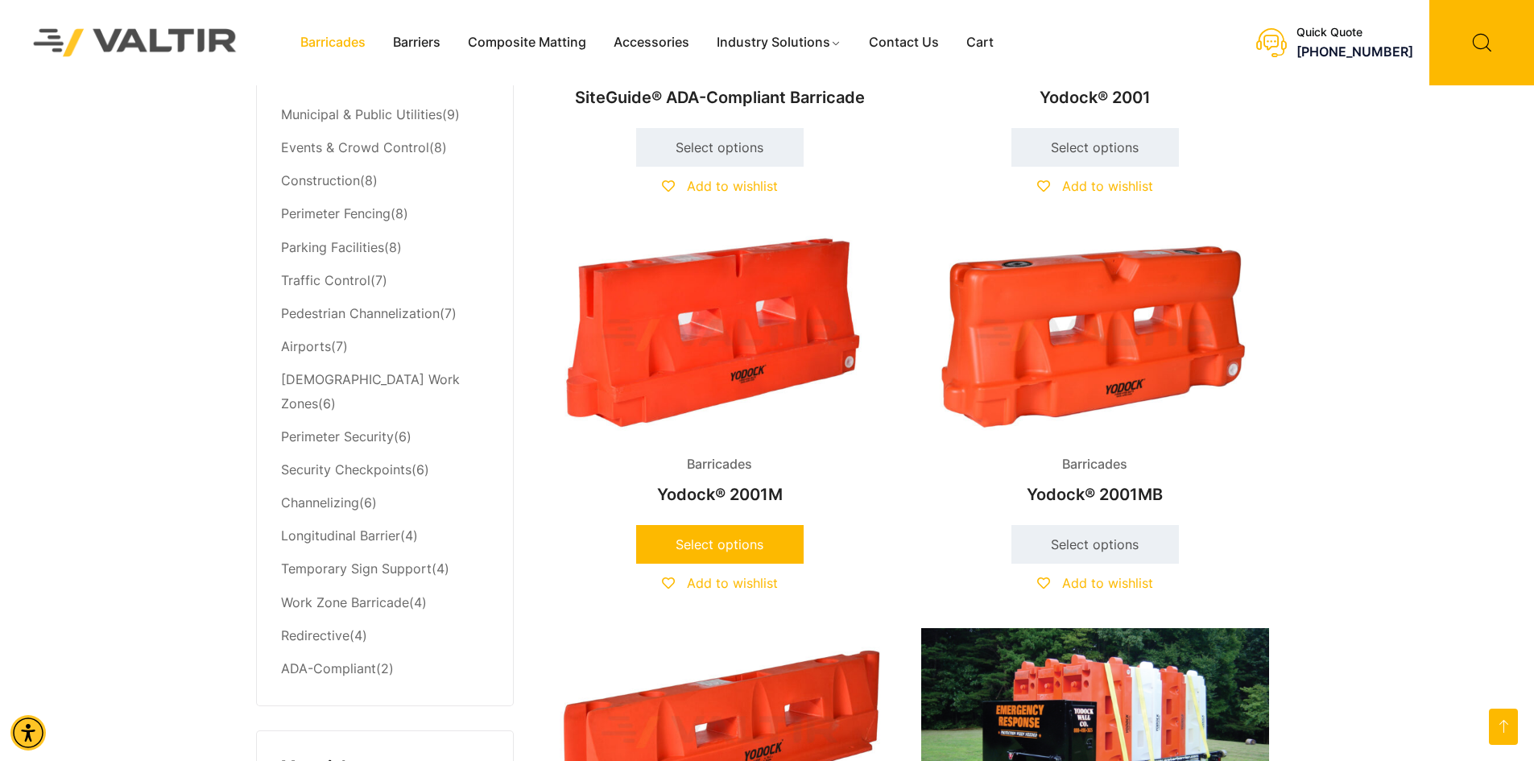
click at [758, 547] on link "Select options" at bounding box center [720, 544] width 168 height 39
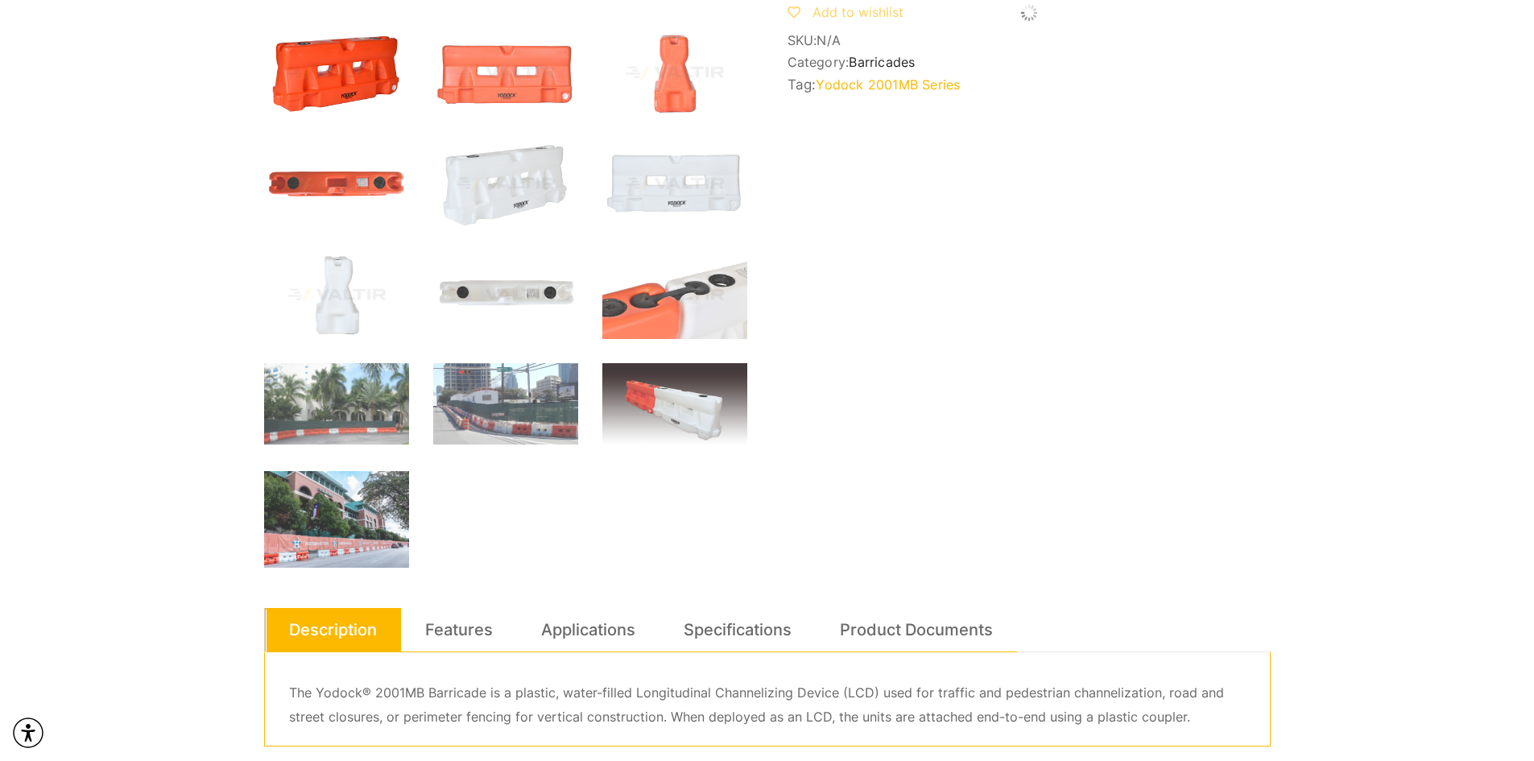
scroll to position [644, 0]
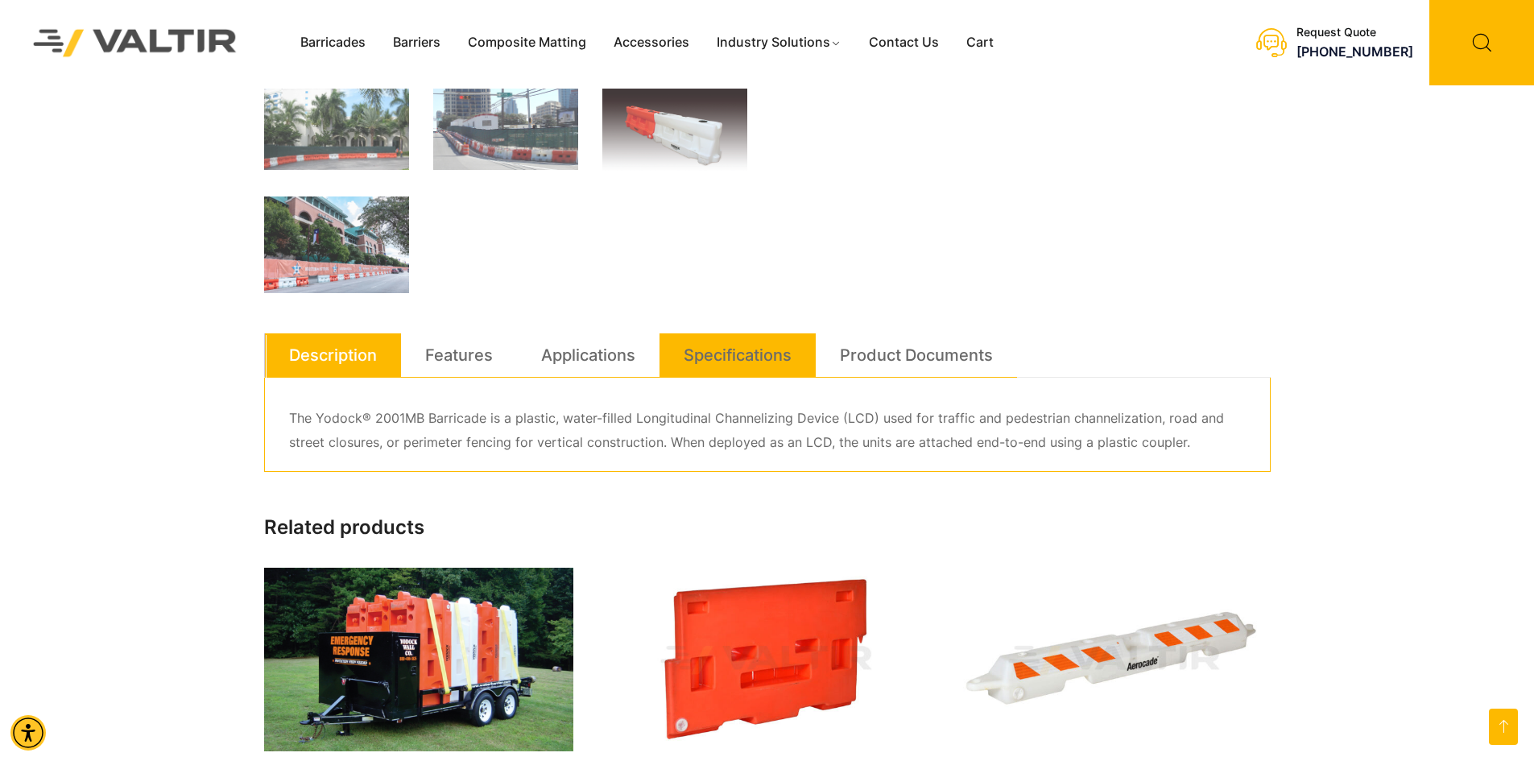
click at [723, 350] on link "Specifications" at bounding box center [738, 354] width 108 height 43
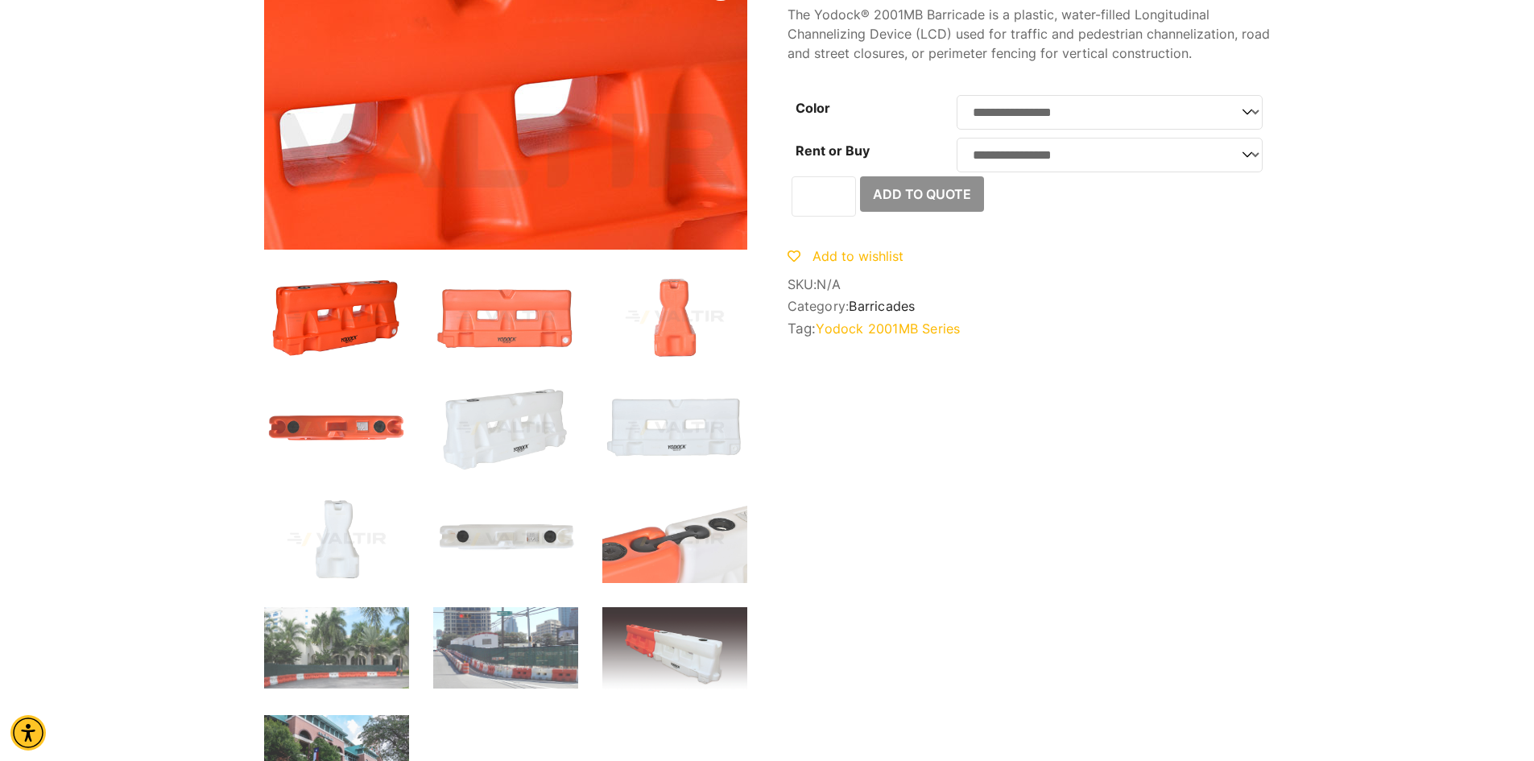
scroll to position [0, 0]
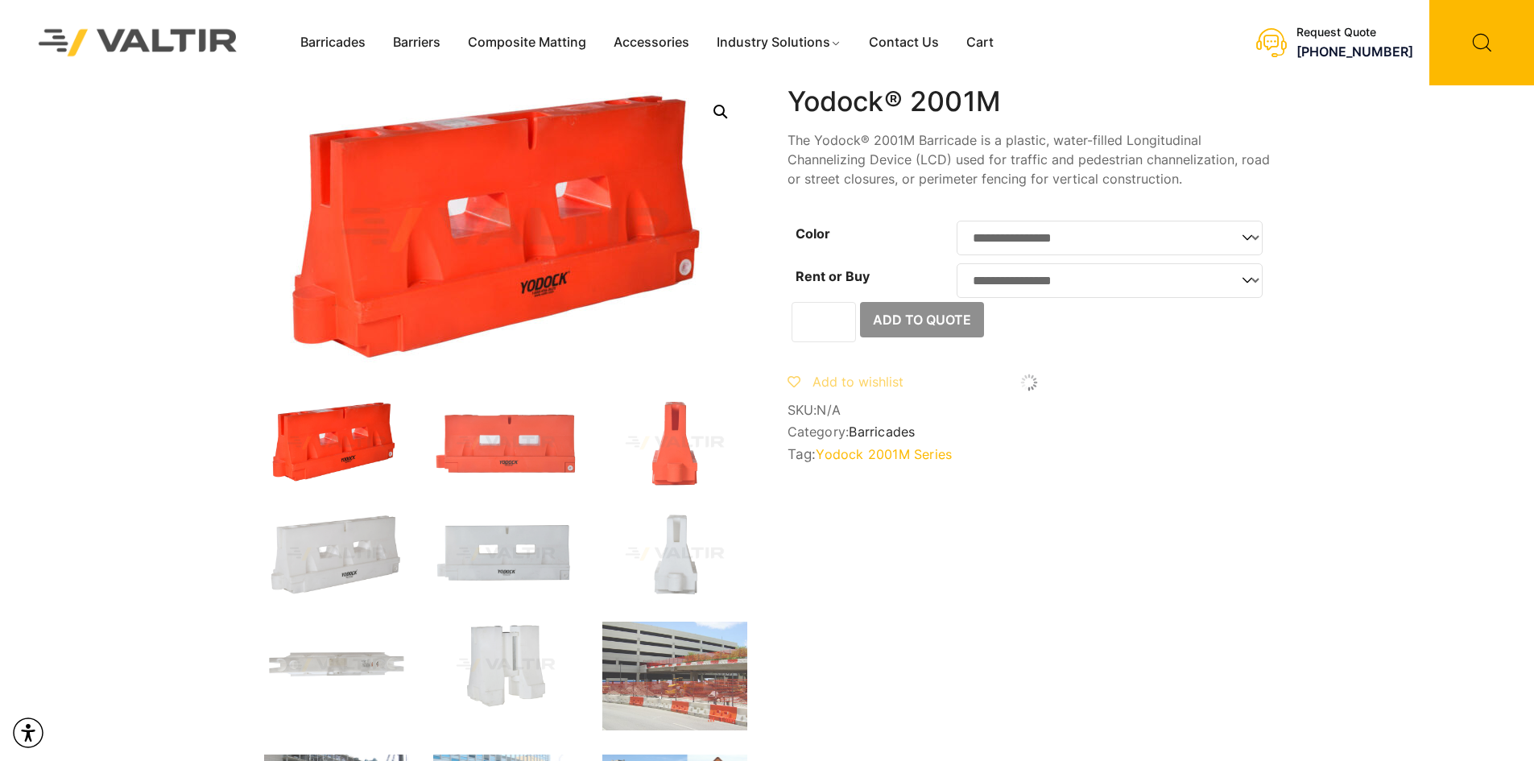
scroll to position [725, 0]
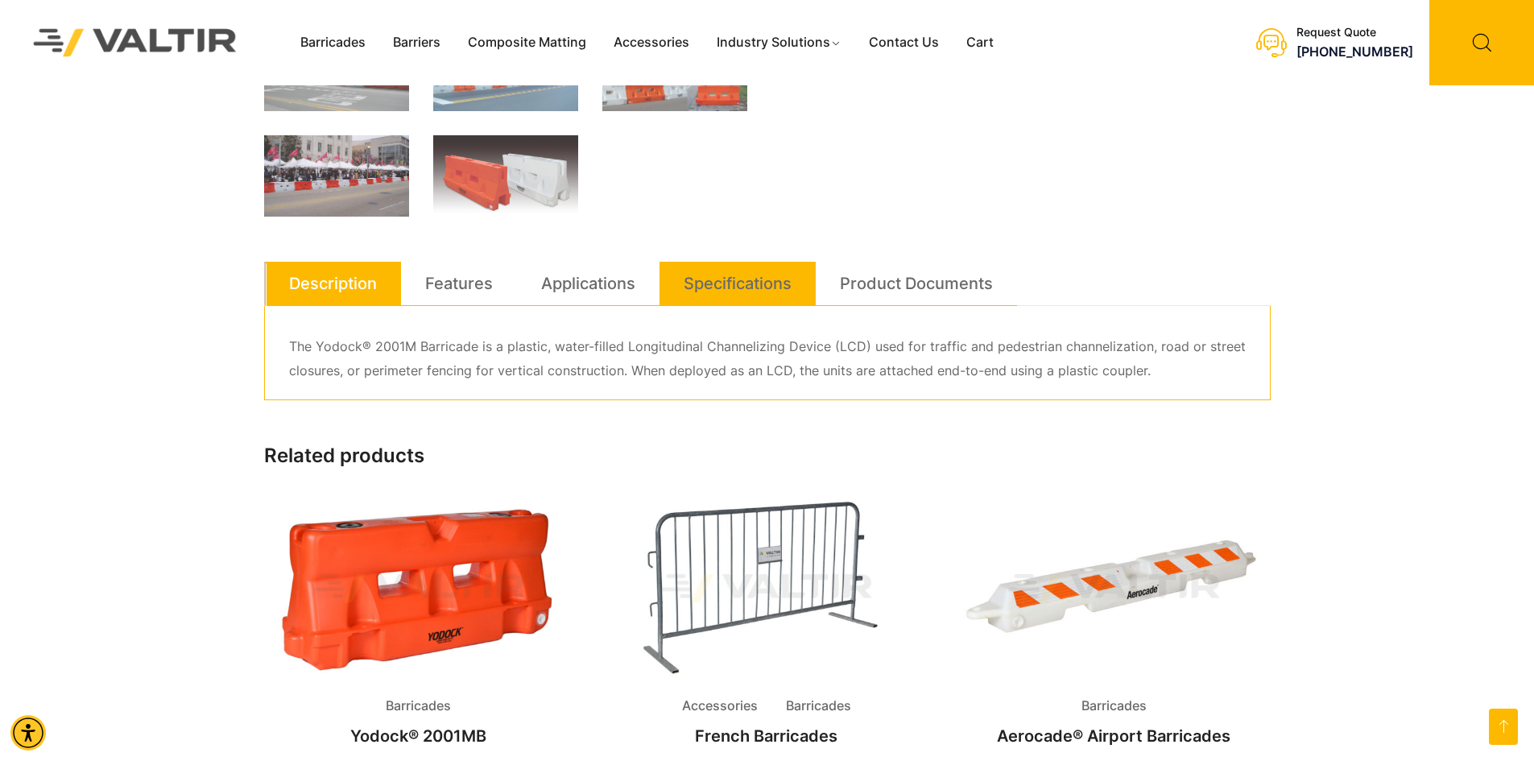
click at [707, 279] on link "Specifications" at bounding box center [738, 283] width 108 height 43
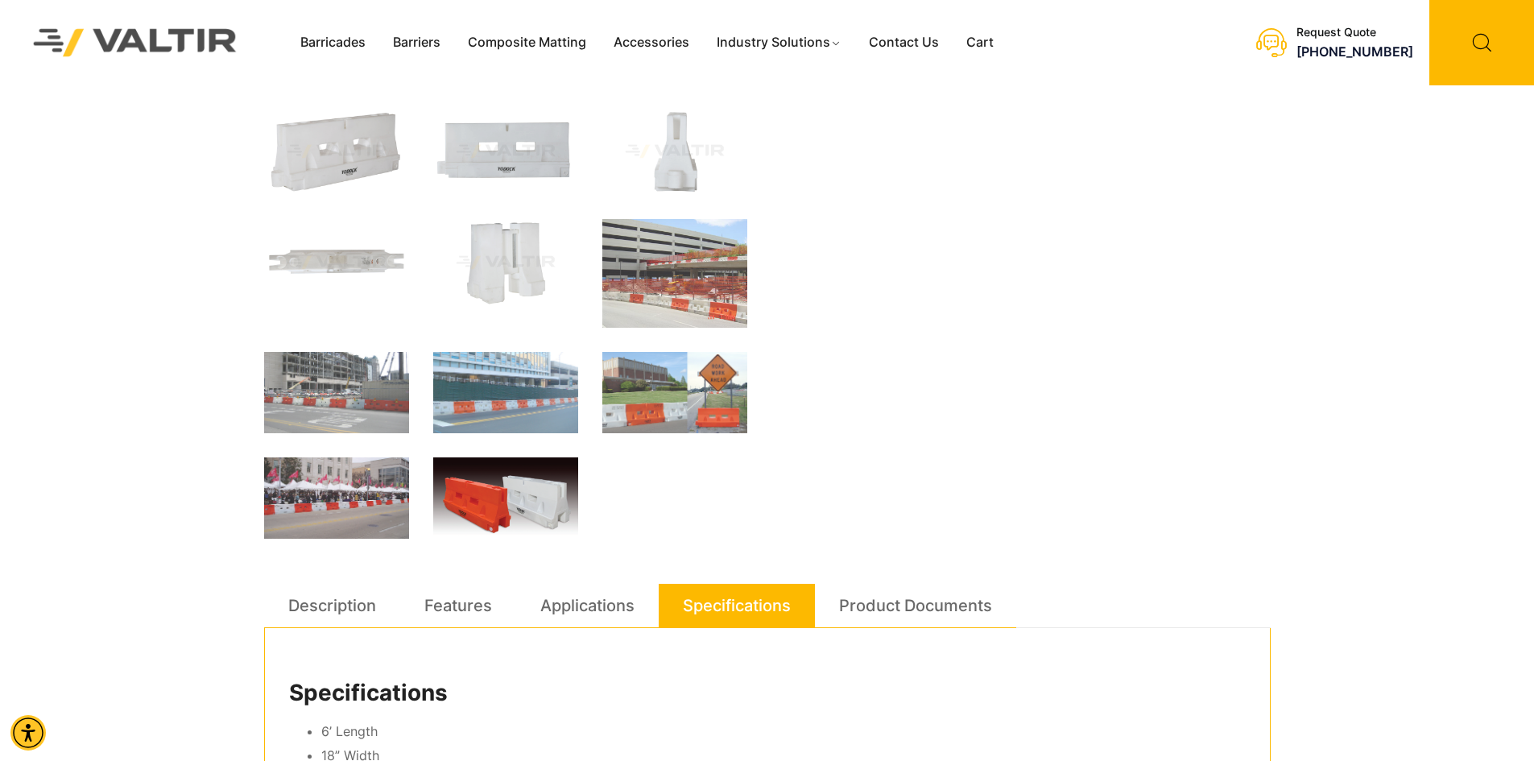
click at [574, 520] on img at bounding box center [505, 501] width 145 height 86
click at [543, 510] on img at bounding box center [505, 501] width 145 height 86
click at [628, 45] on link "Accessories" at bounding box center [651, 43] width 103 height 24
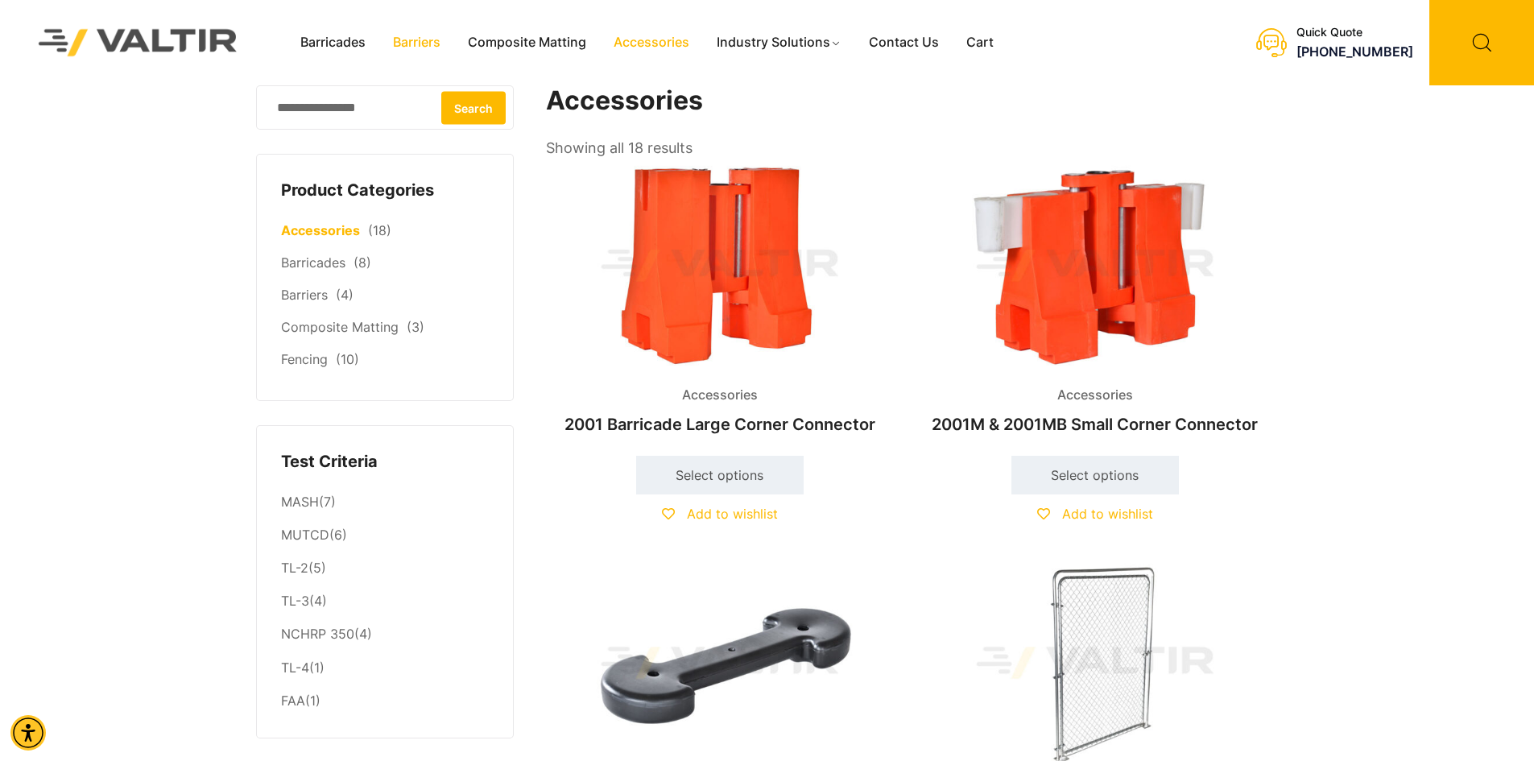
click at [419, 43] on link "Barriers" at bounding box center [416, 43] width 75 height 24
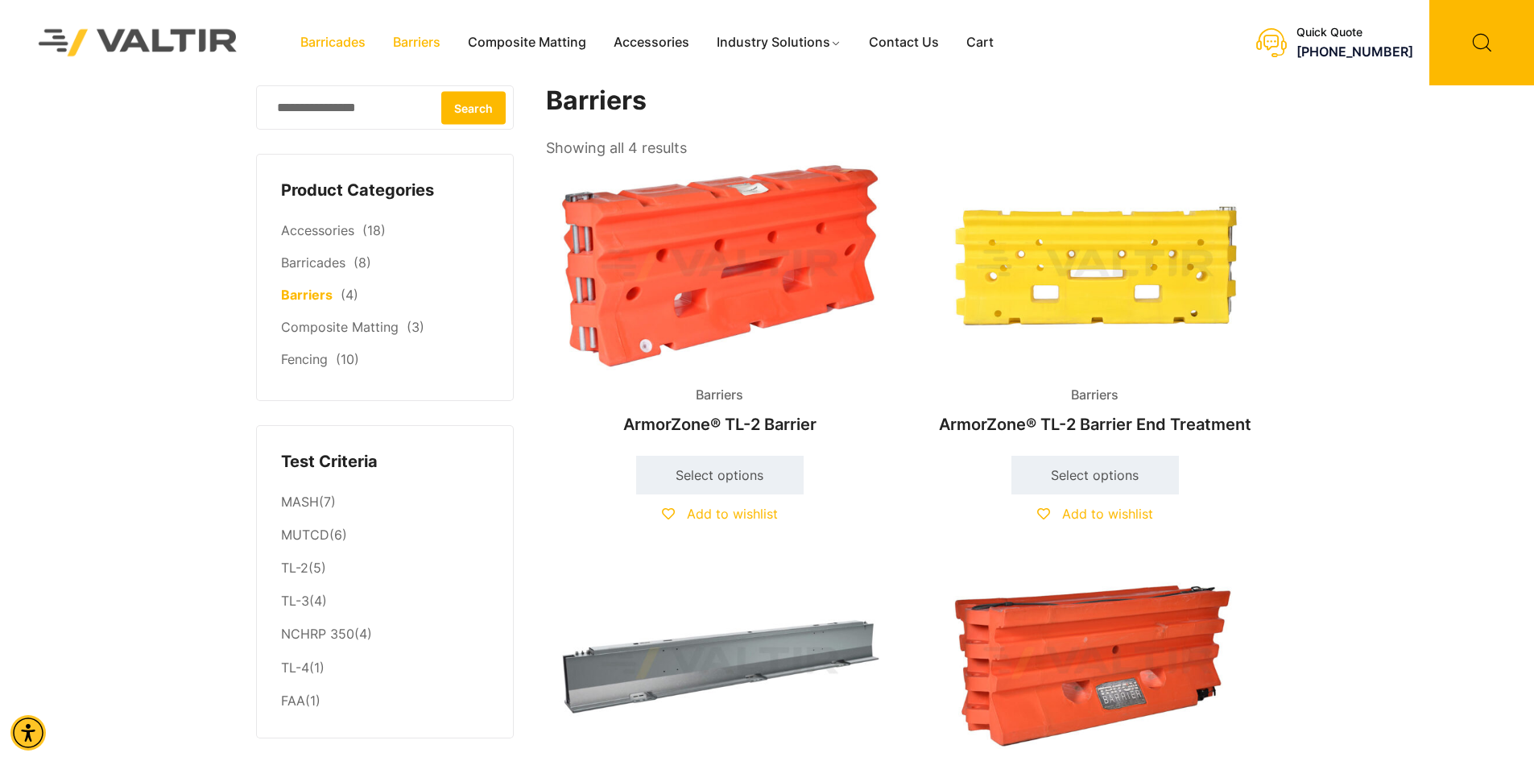
click at [339, 52] on link "Barricades" at bounding box center [333, 43] width 93 height 24
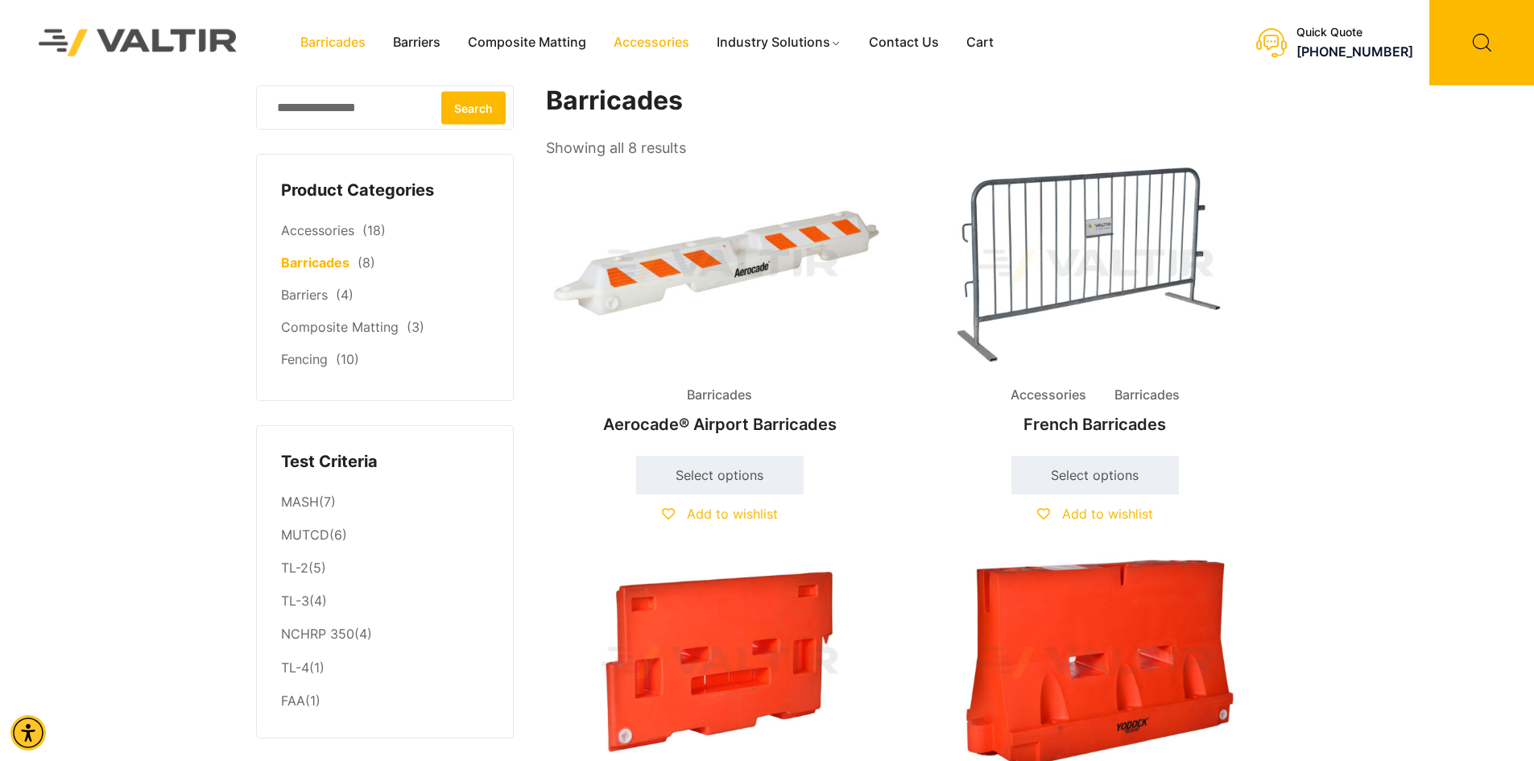
click at [611, 35] on link "Accessories" at bounding box center [651, 43] width 103 height 24
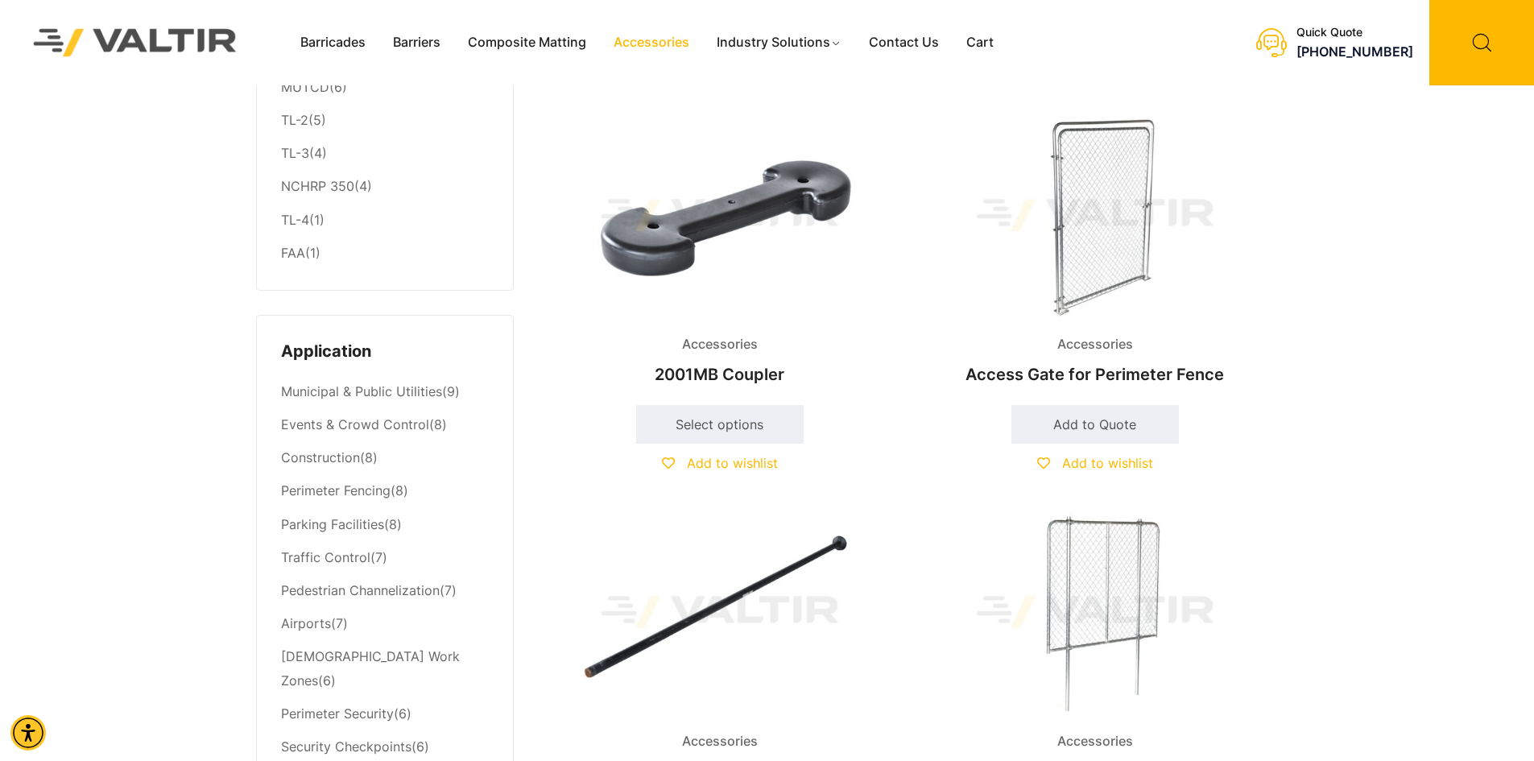
scroll to position [725, 0]
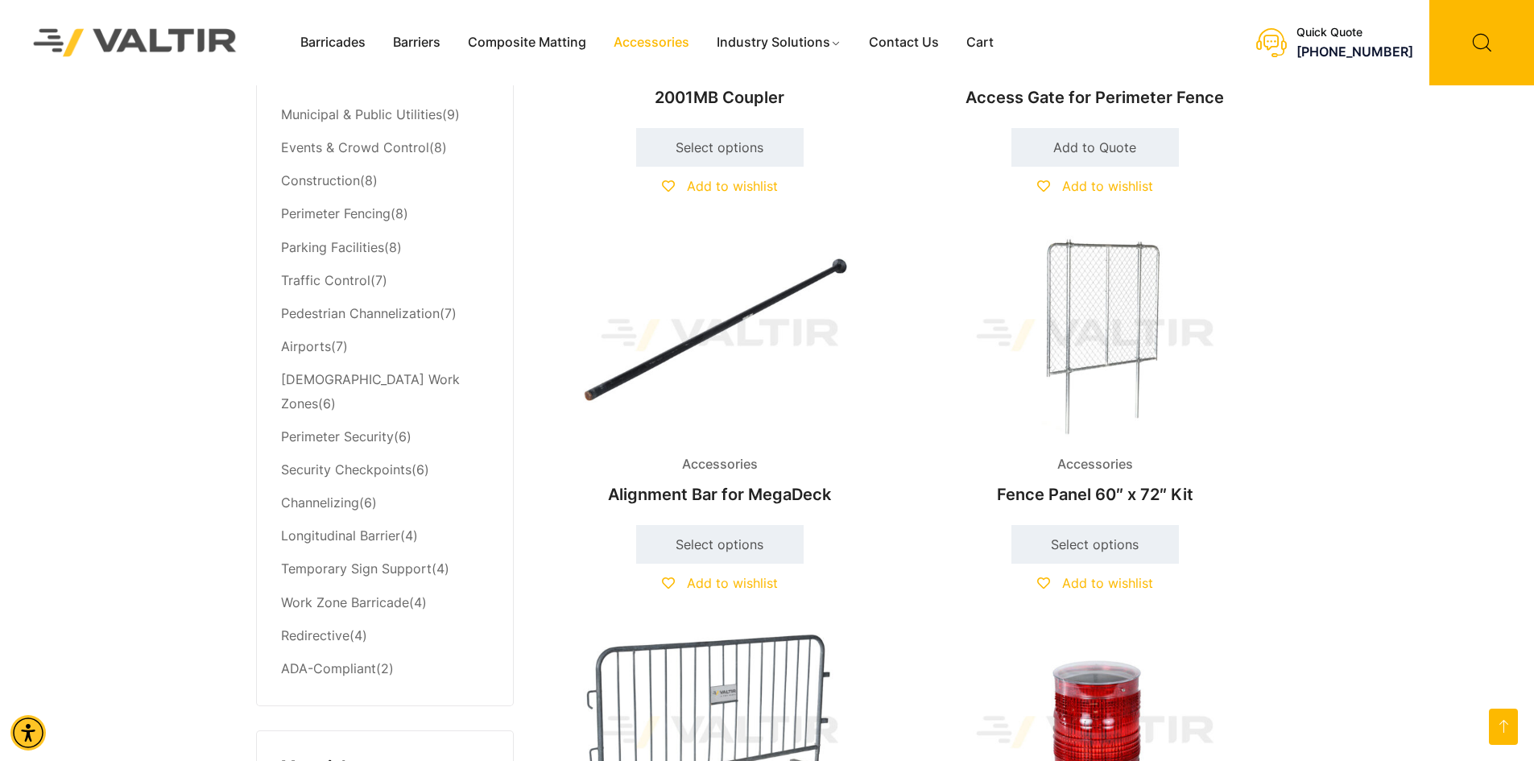
click at [1114, 420] on img at bounding box center [1095, 335] width 348 height 209
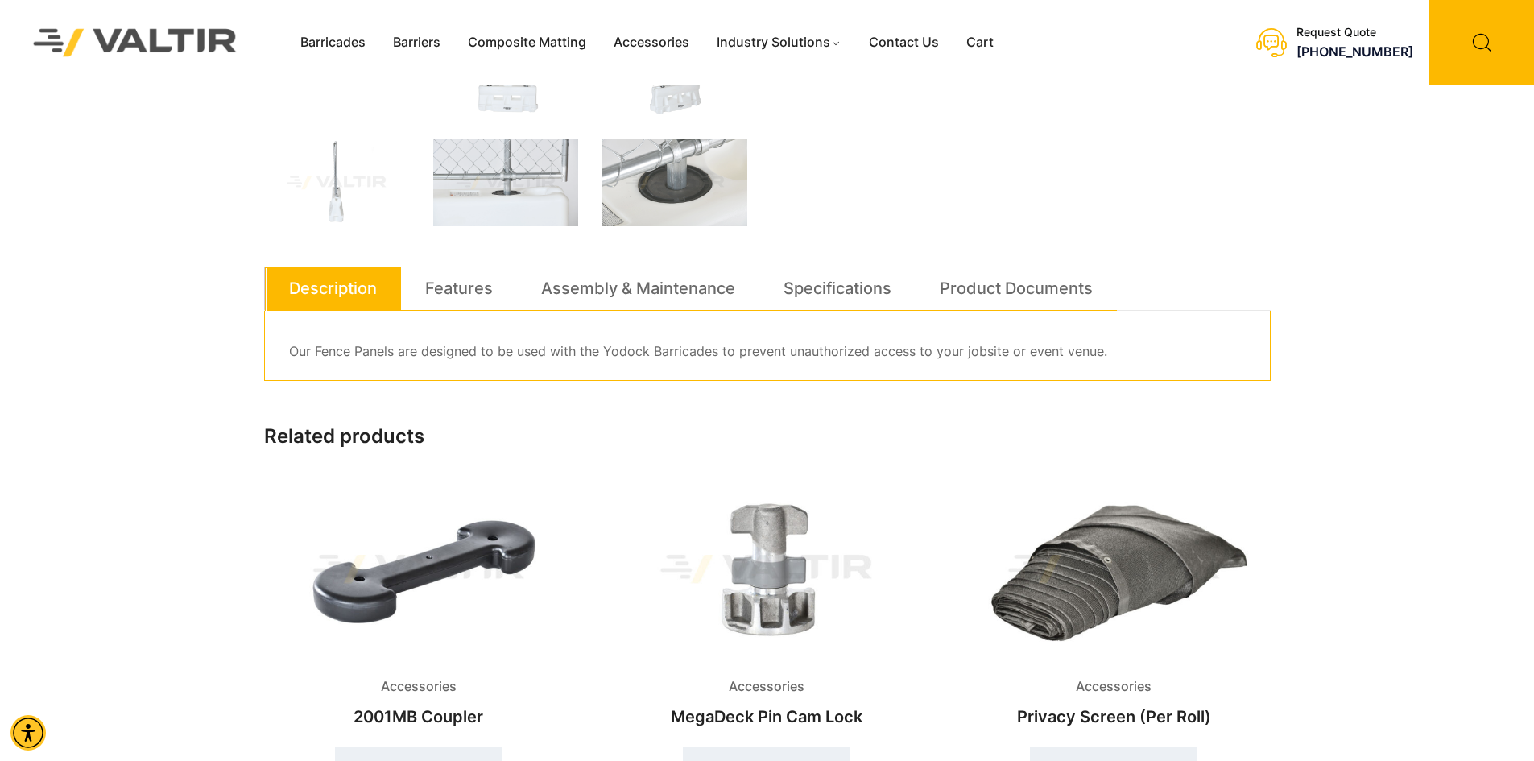
scroll to position [483, 0]
click at [812, 279] on link "Specifications" at bounding box center [838, 287] width 108 height 43
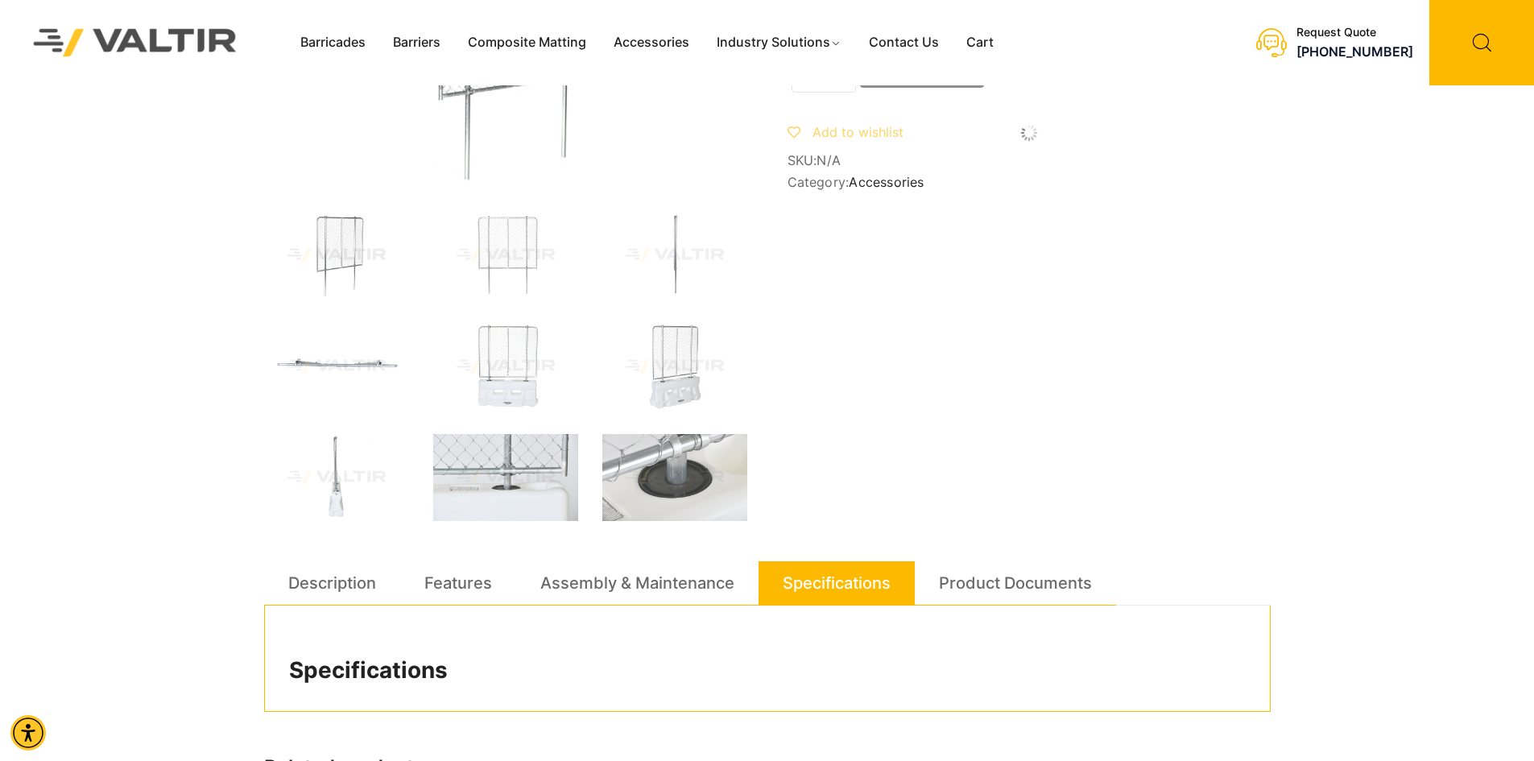
scroll to position [161, 0]
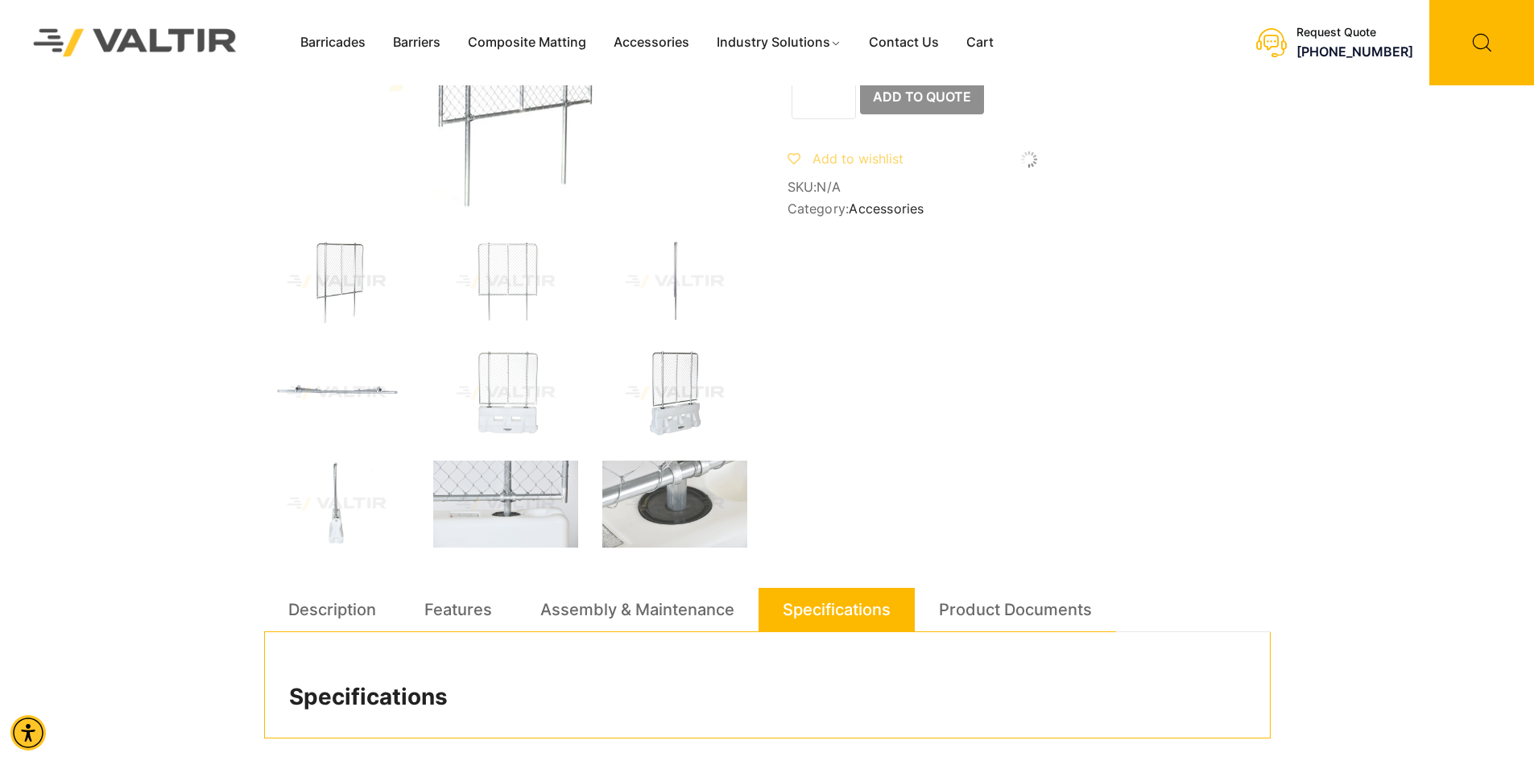
click at [723, 401] on img at bounding box center [674, 393] width 145 height 87
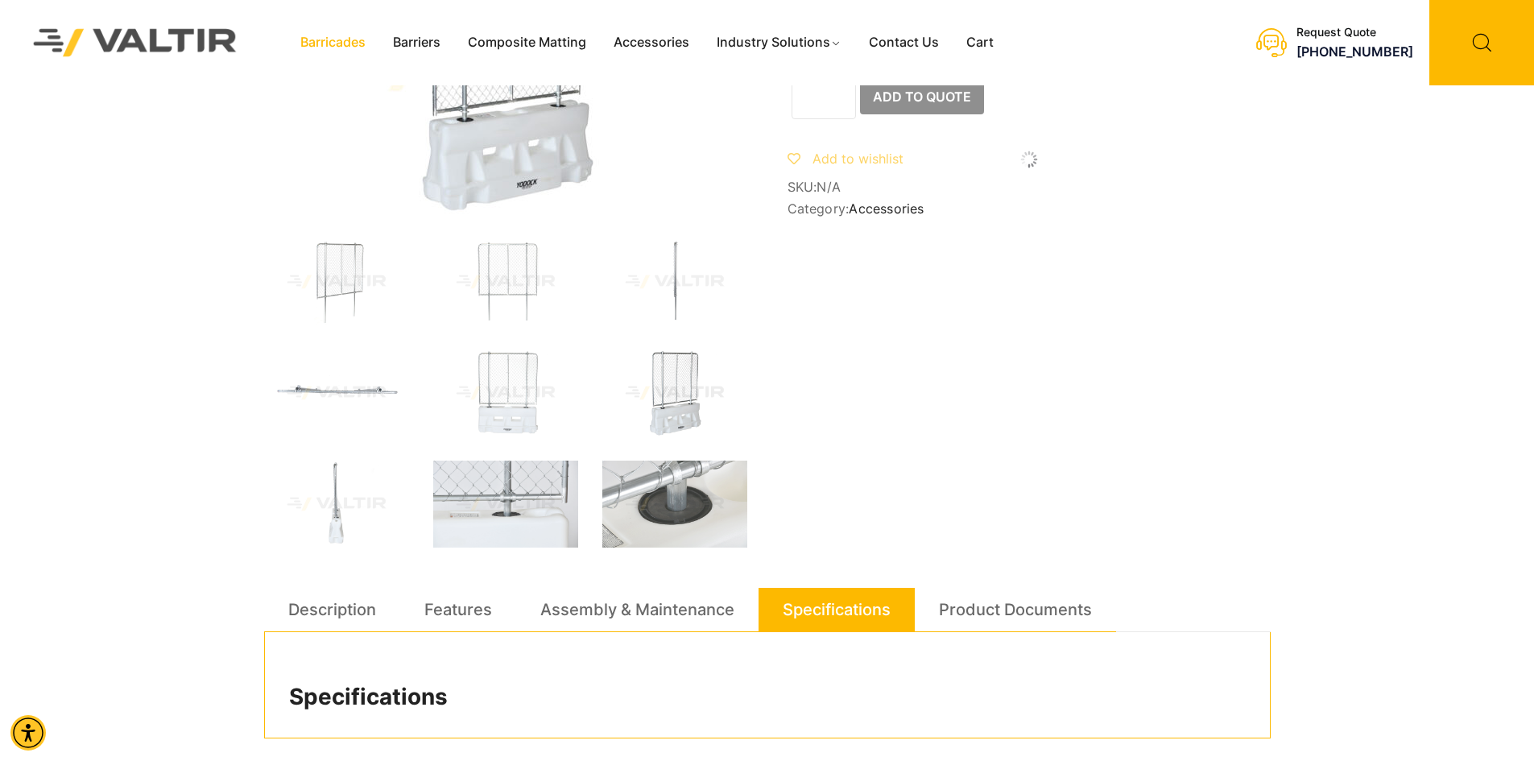
click at [348, 48] on link "Barricades" at bounding box center [333, 43] width 93 height 24
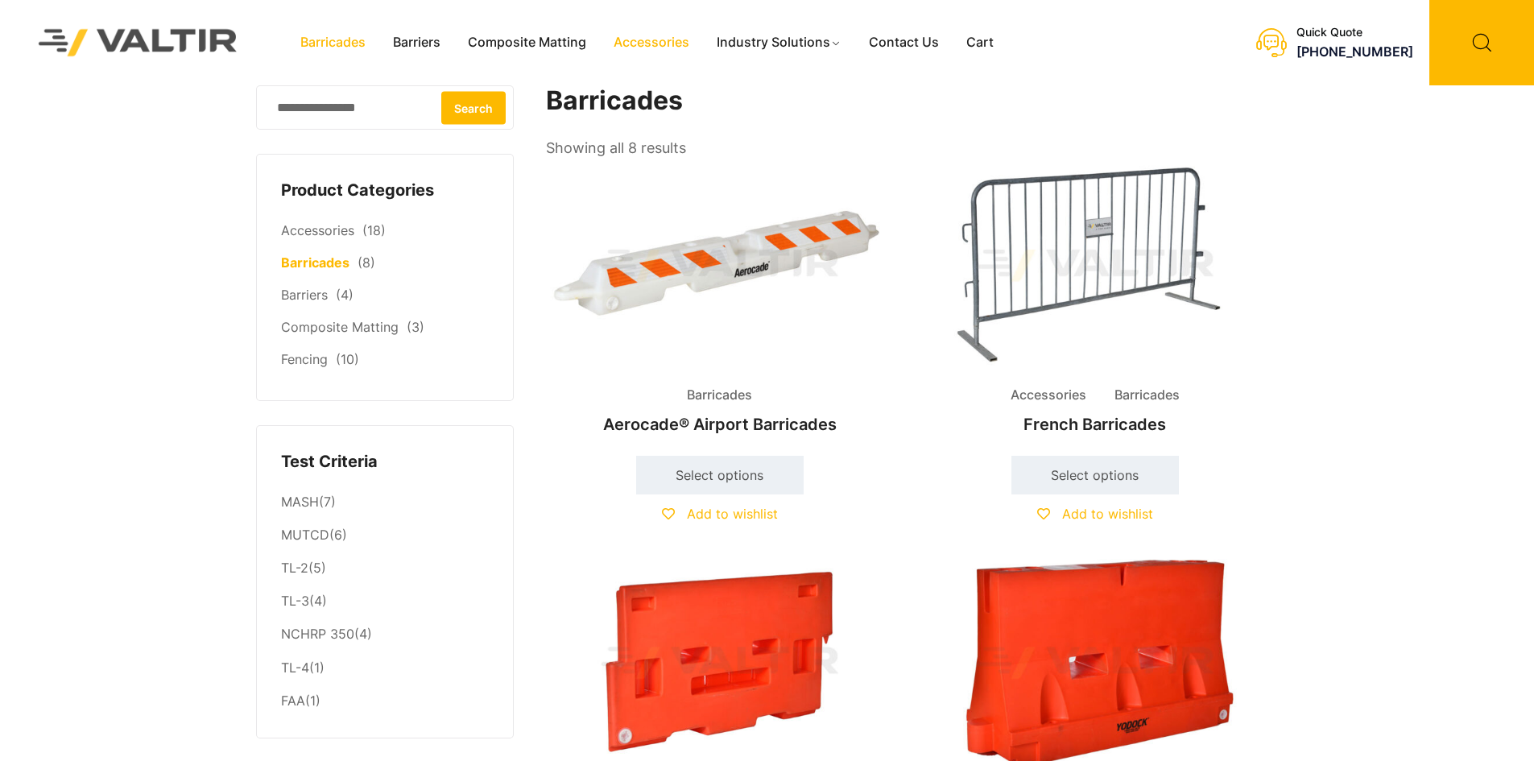
click at [661, 50] on link "Accessories" at bounding box center [651, 43] width 103 height 24
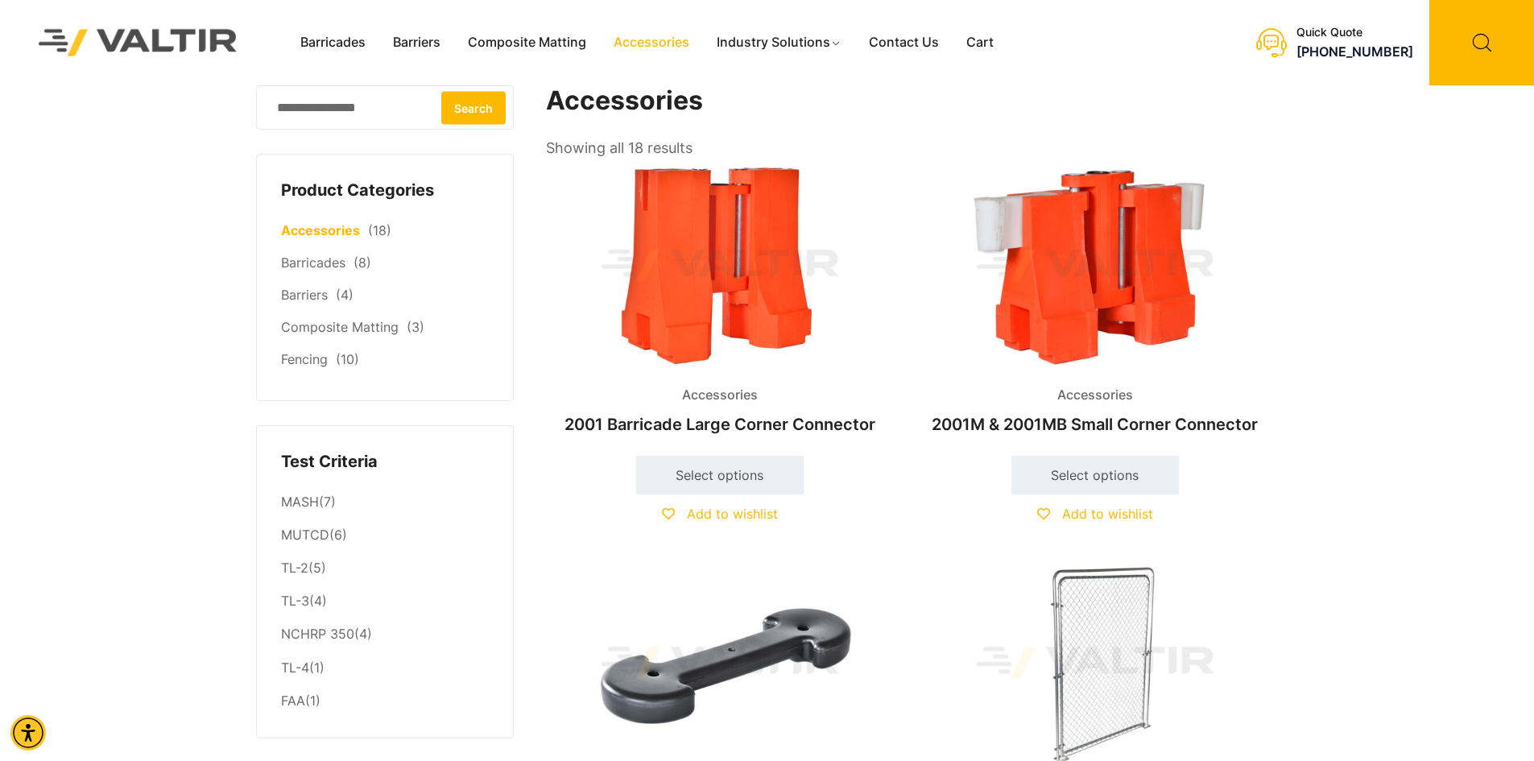
click at [366, 118] on input "Search for:" at bounding box center [385, 107] width 258 height 44
type input "*****"
click at [467, 103] on button "Search" at bounding box center [473, 107] width 64 height 33
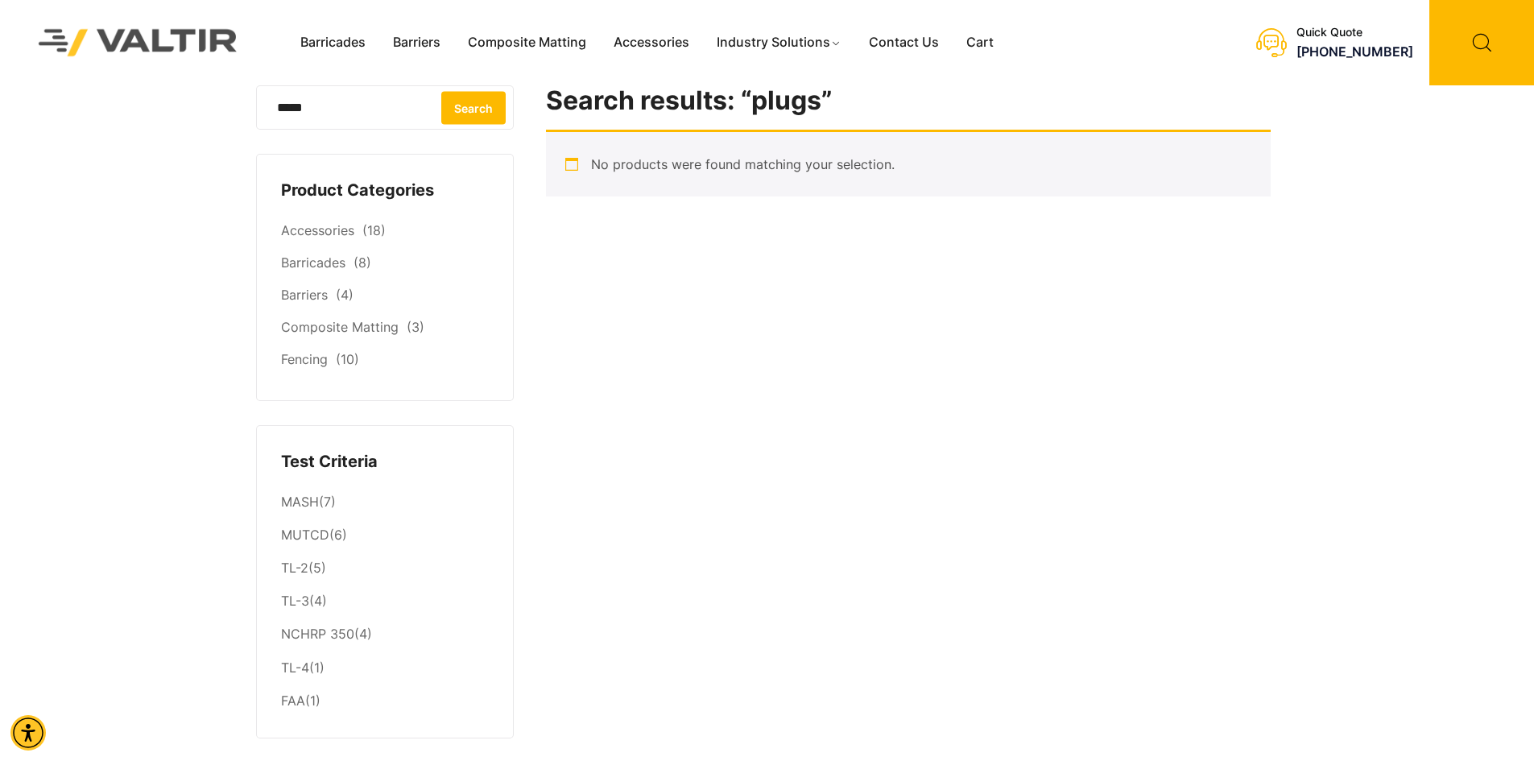
click at [387, 107] on input "*****" at bounding box center [385, 107] width 258 height 44
type input "****"
click at [474, 95] on button "Search" at bounding box center [473, 107] width 64 height 33
drag, startPoint x: 302, startPoint y: 114, endPoint x: 257, endPoint y: 116, distance: 45.1
click at [257, 116] on input "****" at bounding box center [385, 107] width 258 height 44
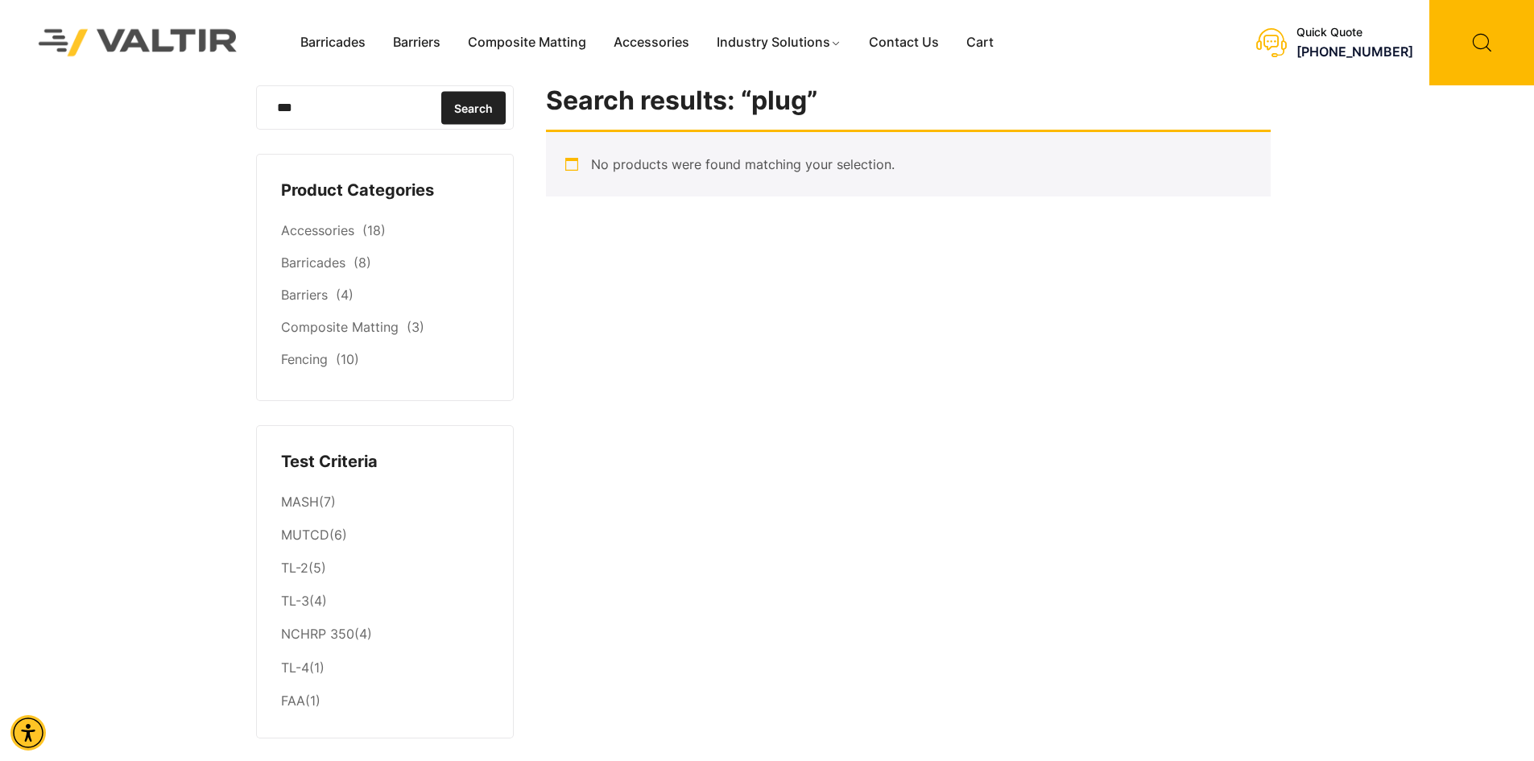
type input "***"
click at [466, 100] on button "Search" at bounding box center [473, 107] width 64 height 33
